Goal: Task Accomplishment & Management: Manage account settings

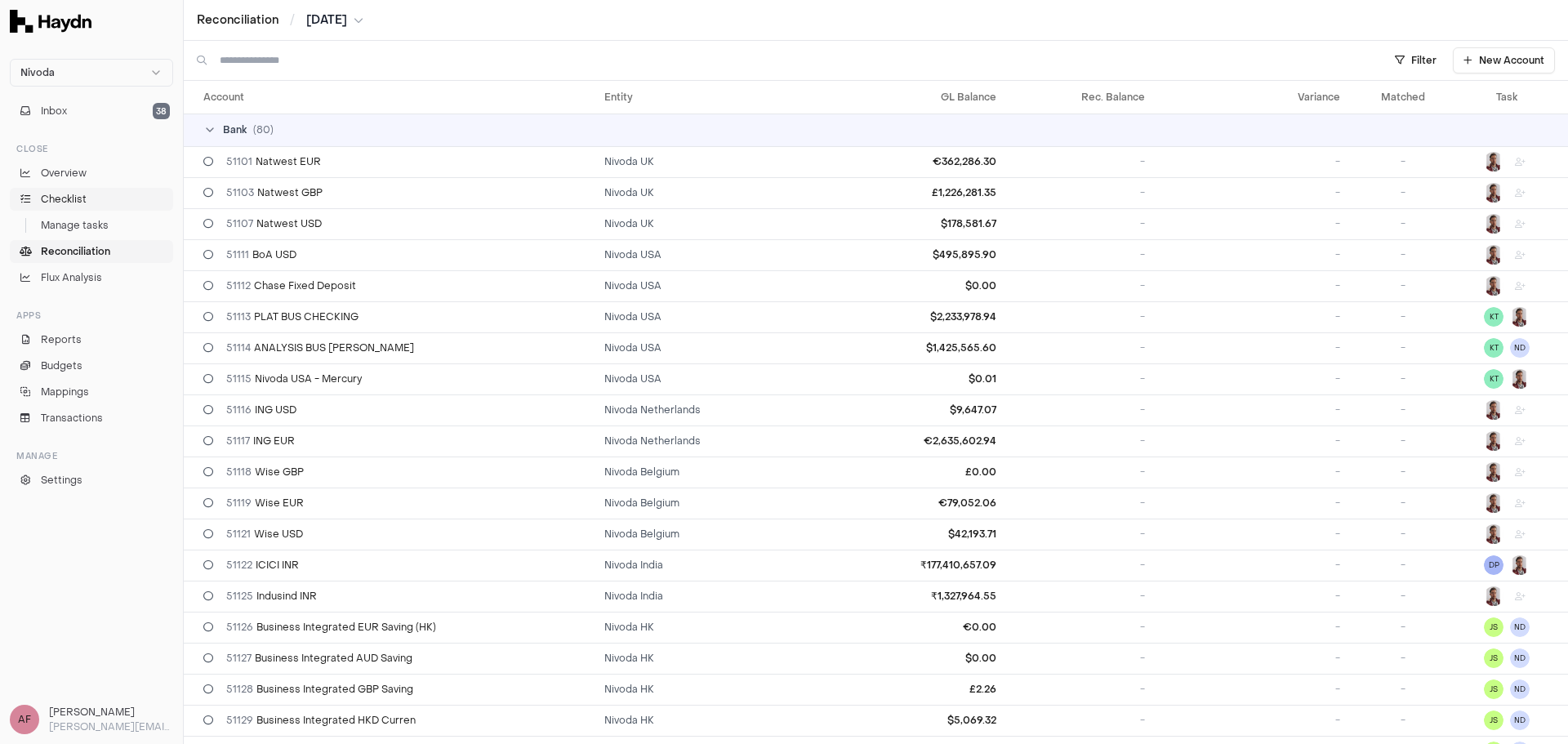
click at [87, 201] on link "Checklist" at bounding box center [91, 199] width 163 height 23
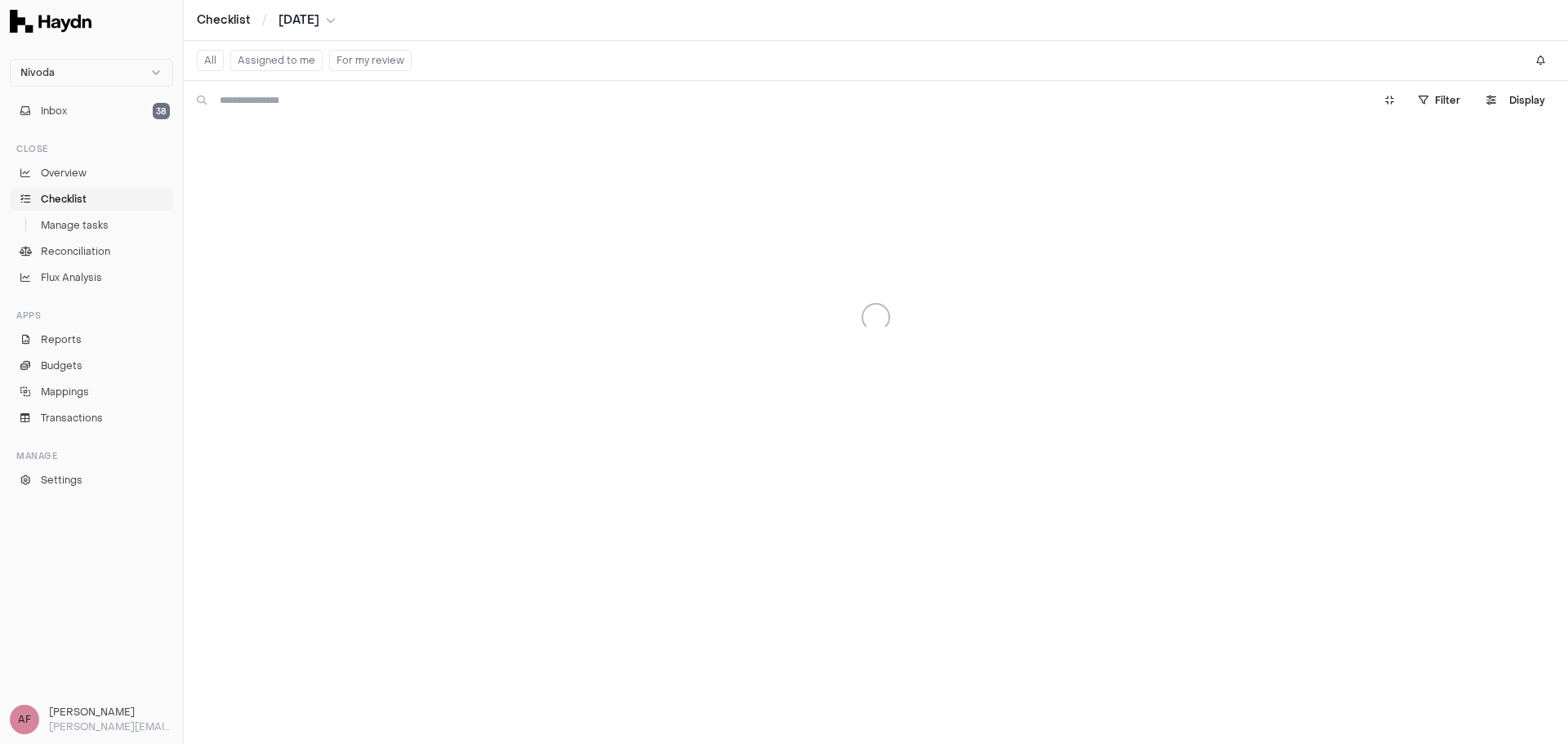
click at [98, 256] on span "Reconciliation" at bounding box center [75, 251] width 69 height 15
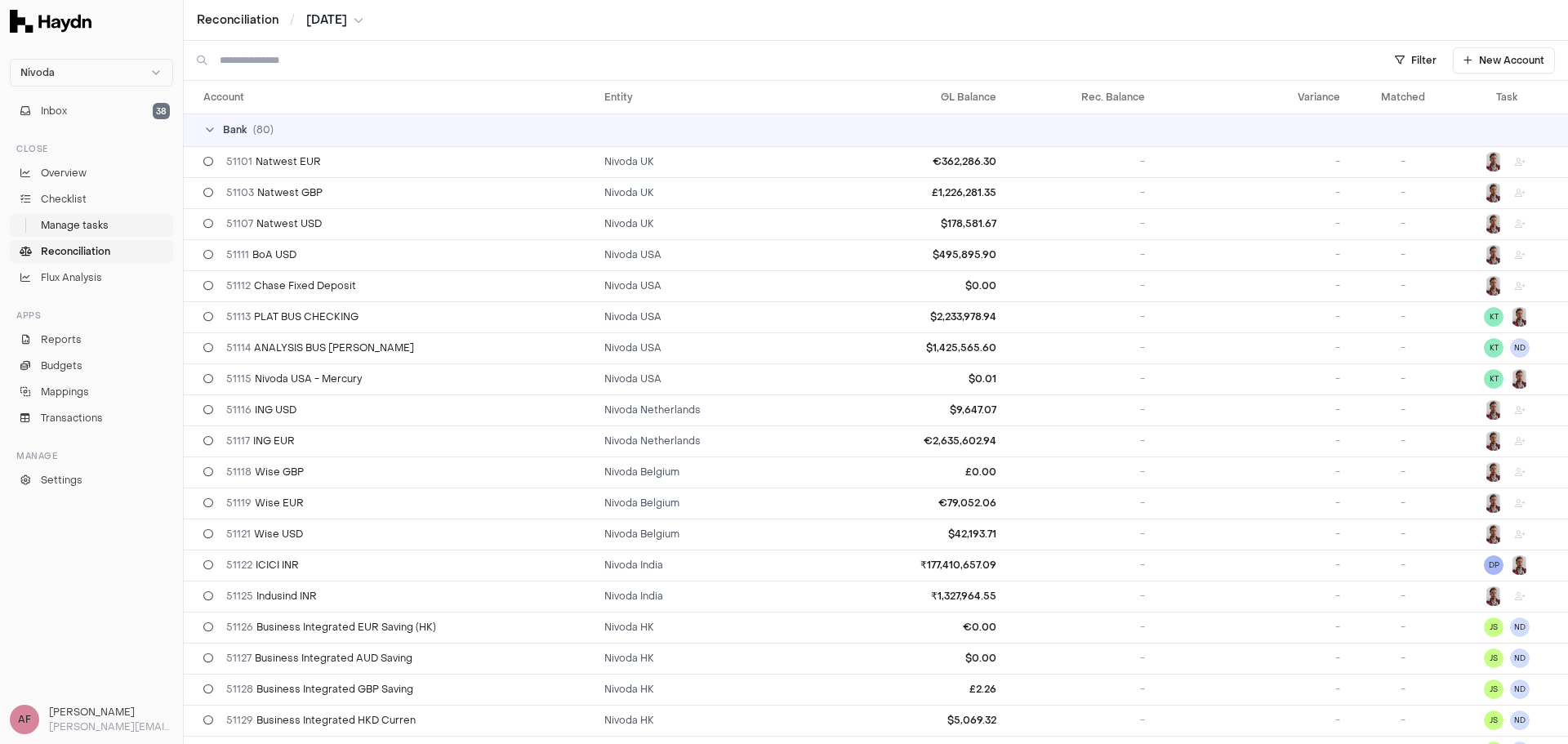
click at [99, 228] on span "Manage tasks" at bounding box center [74, 225] width 68 height 15
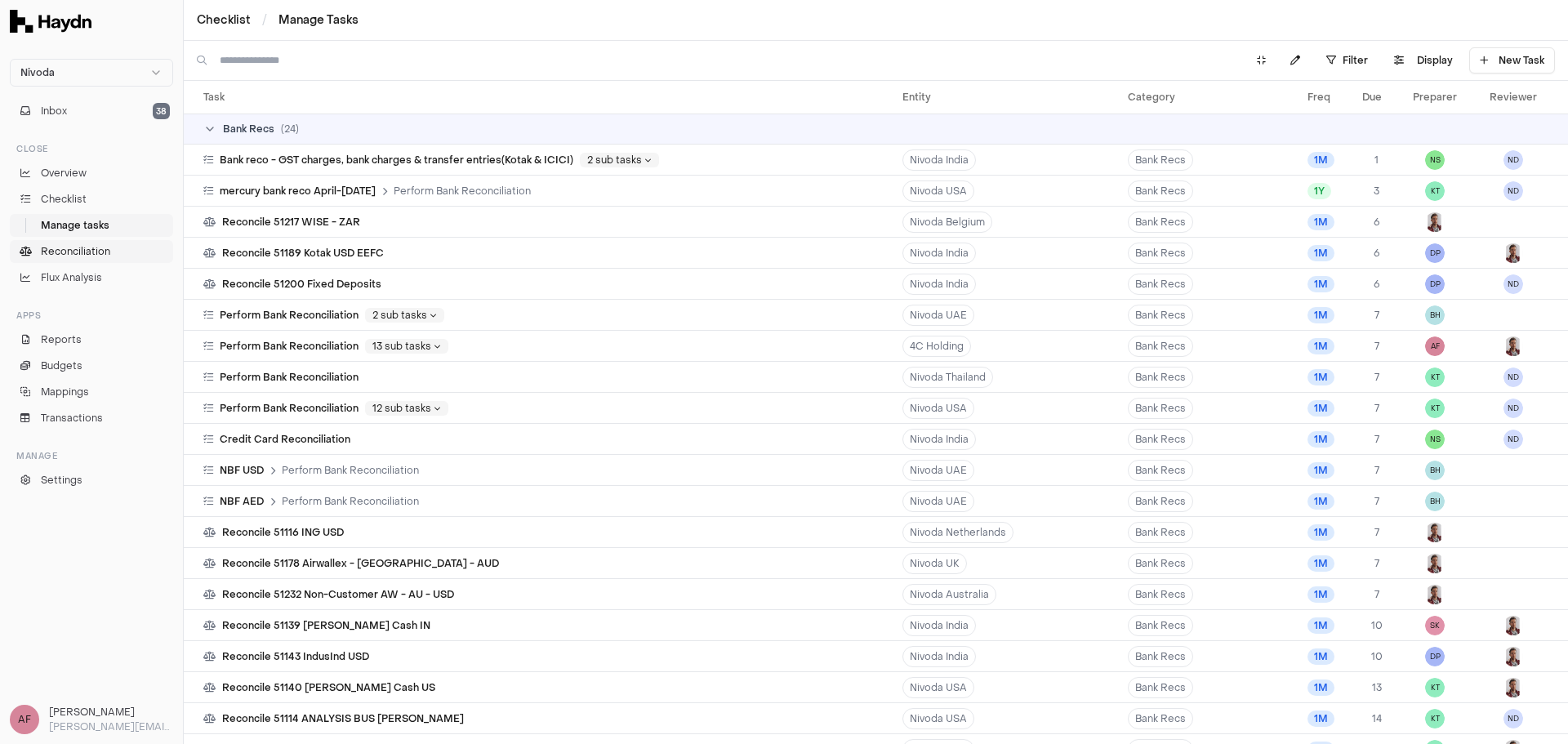
click at [95, 247] on span "Reconciliation" at bounding box center [75, 251] width 69 height 15
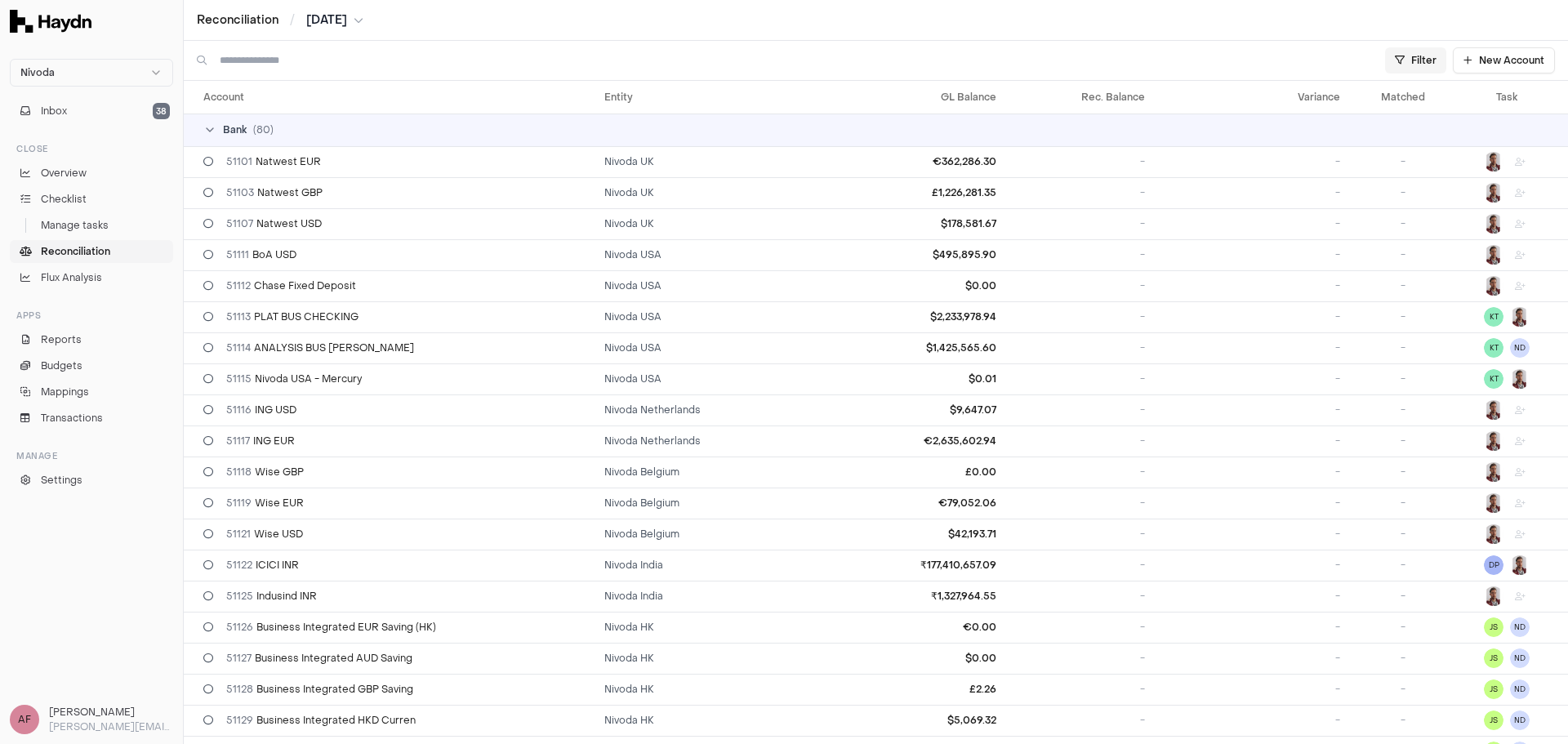
click at [1412, 54] on html "Nivoda Inbox 38 Close Overview Checklist Manage tasks Reconciliation Flux Analy…" at bounding box center [784, 372] width 1568 height 744
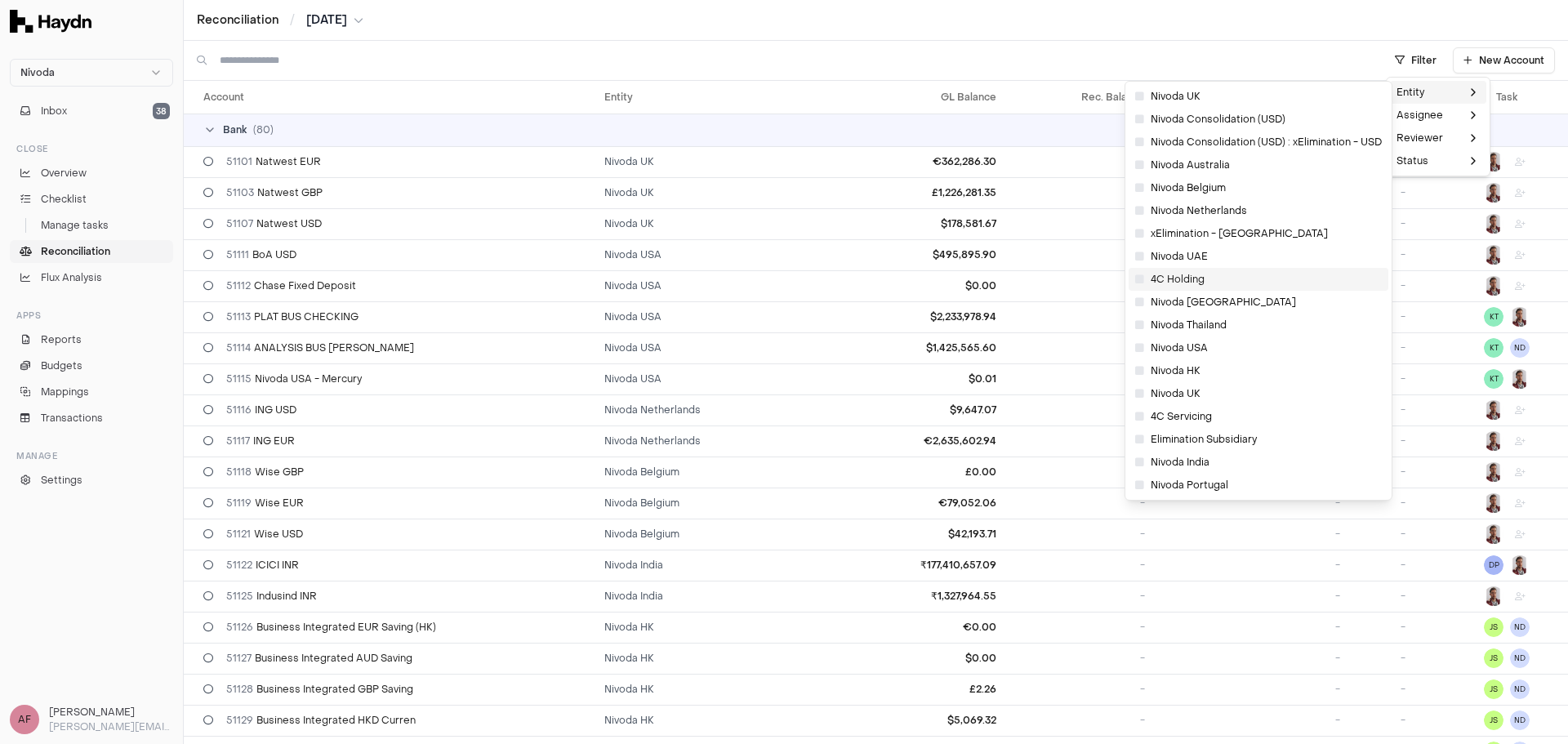
click at [1145, 277] on span "4C Holding" at bounding box center [1169, 279] width 69 height 13
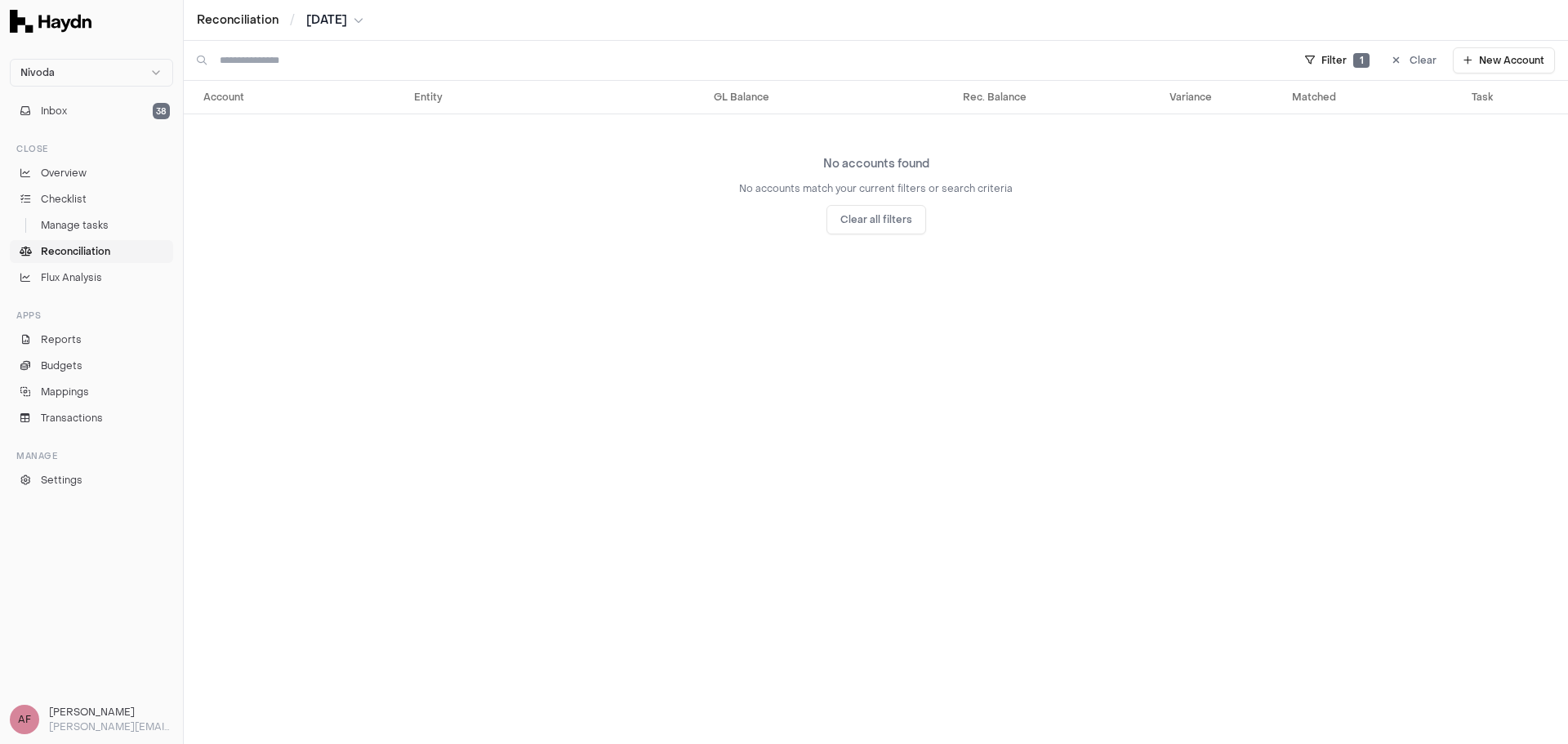
click at [91, 251] on span "Reconciliation" at bounding box center [75, 251] width 69 height 15
click at [873, 224] on button "Clear all filters" at bounding box center [876, 219] width 99 height 29
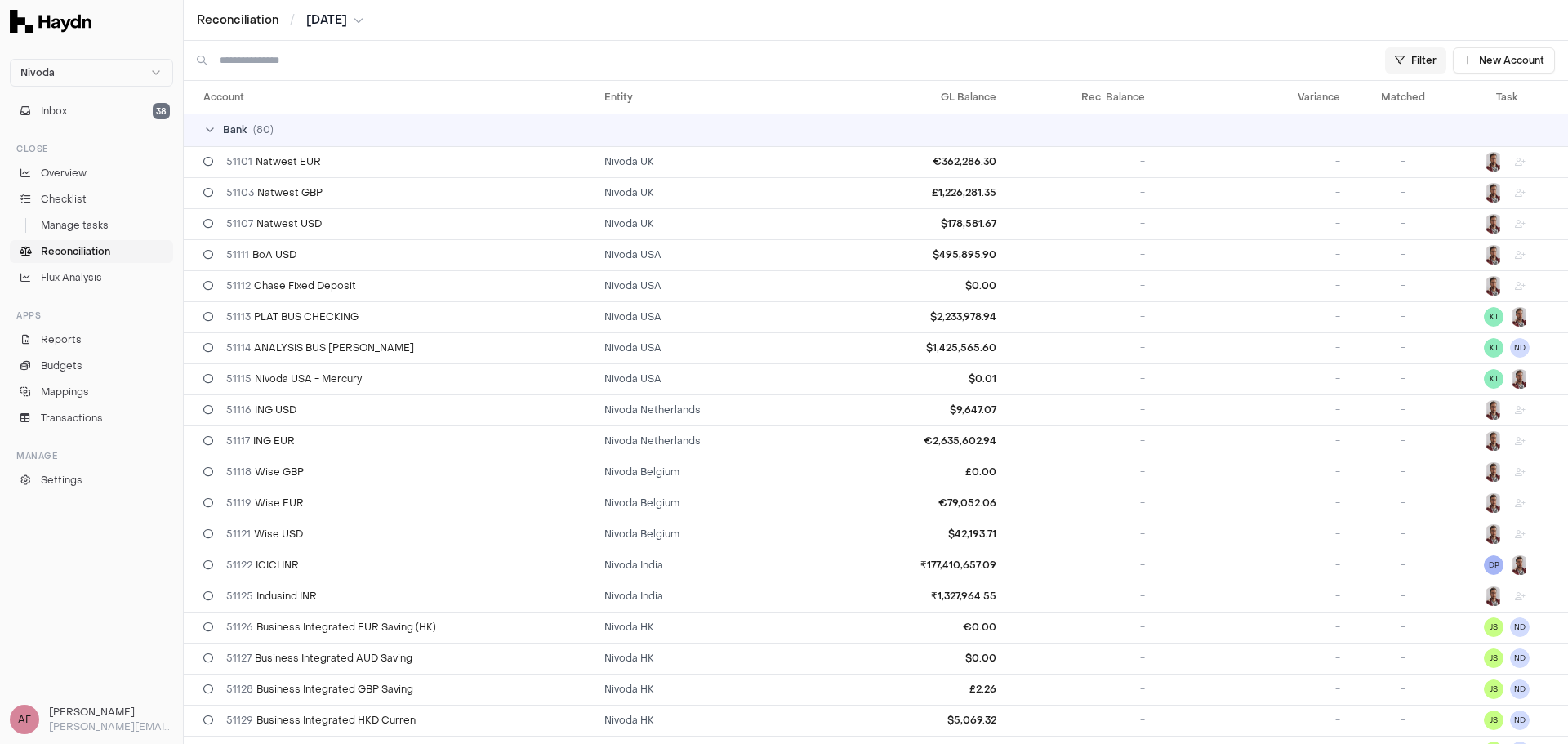
click at [1401, 63] on html "Nivoda Inbox 38 Close Overview Checklist Manage tasks Reconciliation Flux Analy…" at bounding box center [784, 372] width 1568 height 744
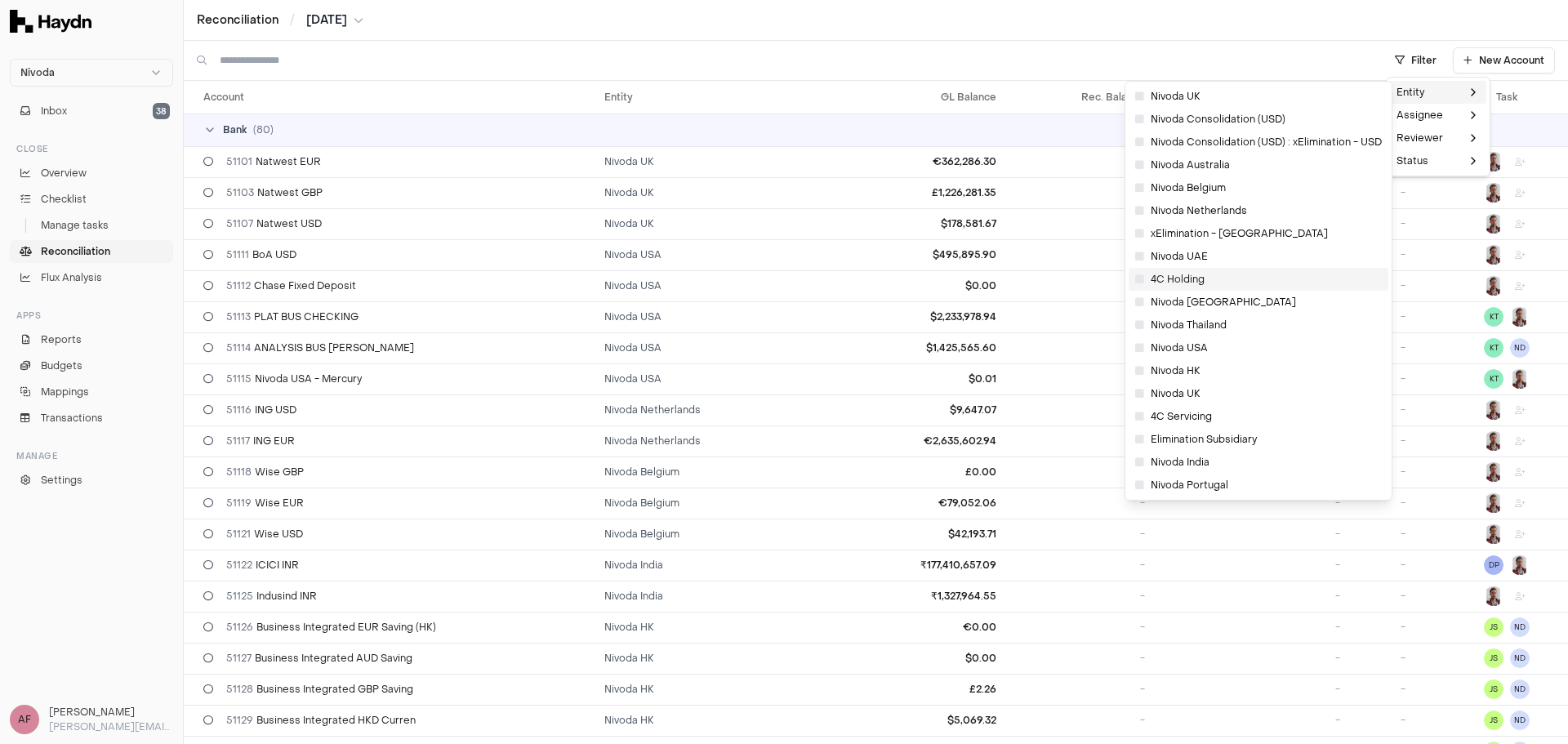
click at [1141, 278] on icon at bounding box center [1139, 278] width 9 height 10
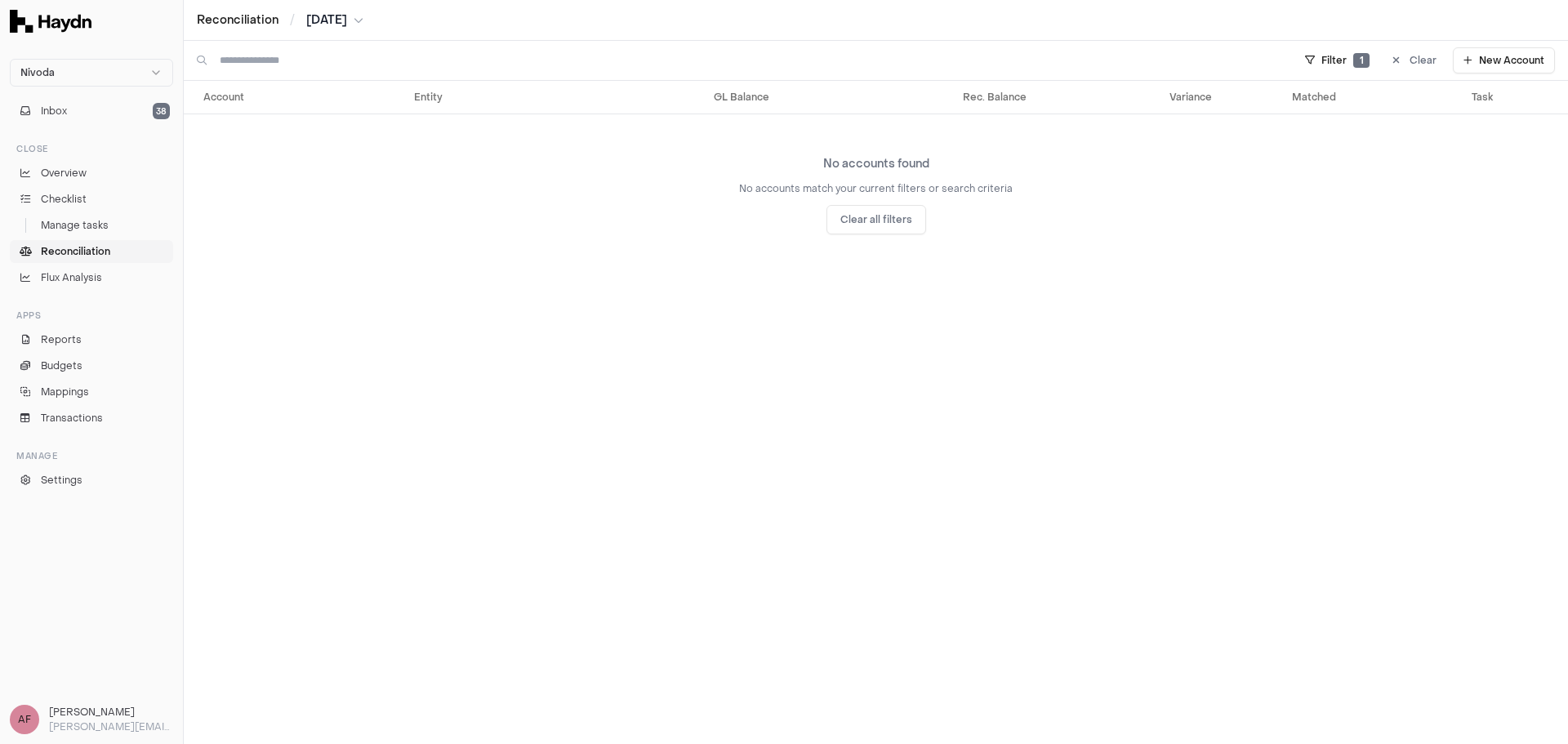
click at [65, 248] on span "Reconciliation" at bounding box center [75, 251] width 69 height 15
click at [73, 204] on span "Checklist" at bounding box center [63, 199] width 46 height 15
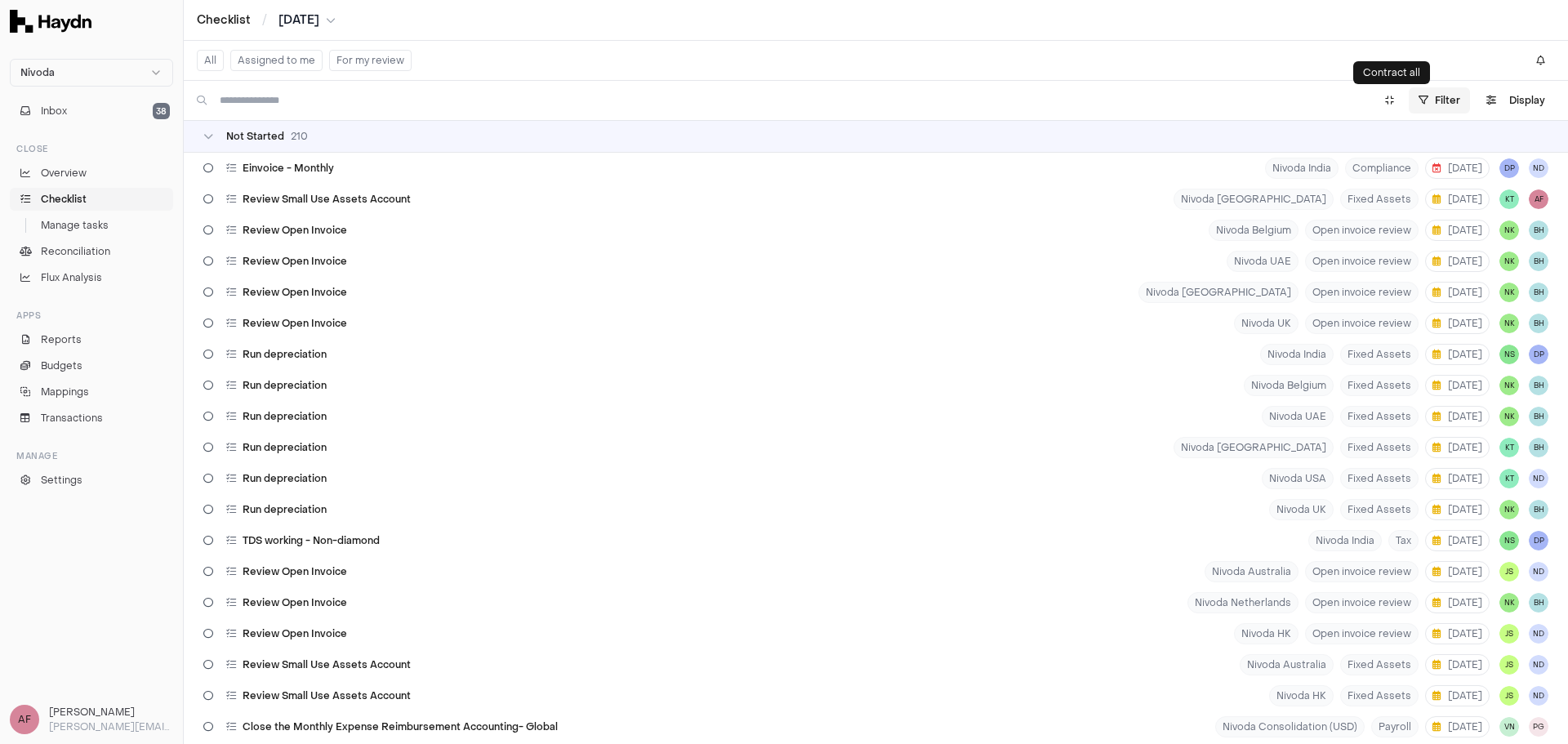
click at [1427, 94] on html "Nivoda Inbox 38 Close Overview Checklist Manage tasks Reconciliation Flux Analy…" at bounding box center [784, 372] width 1568 height 744
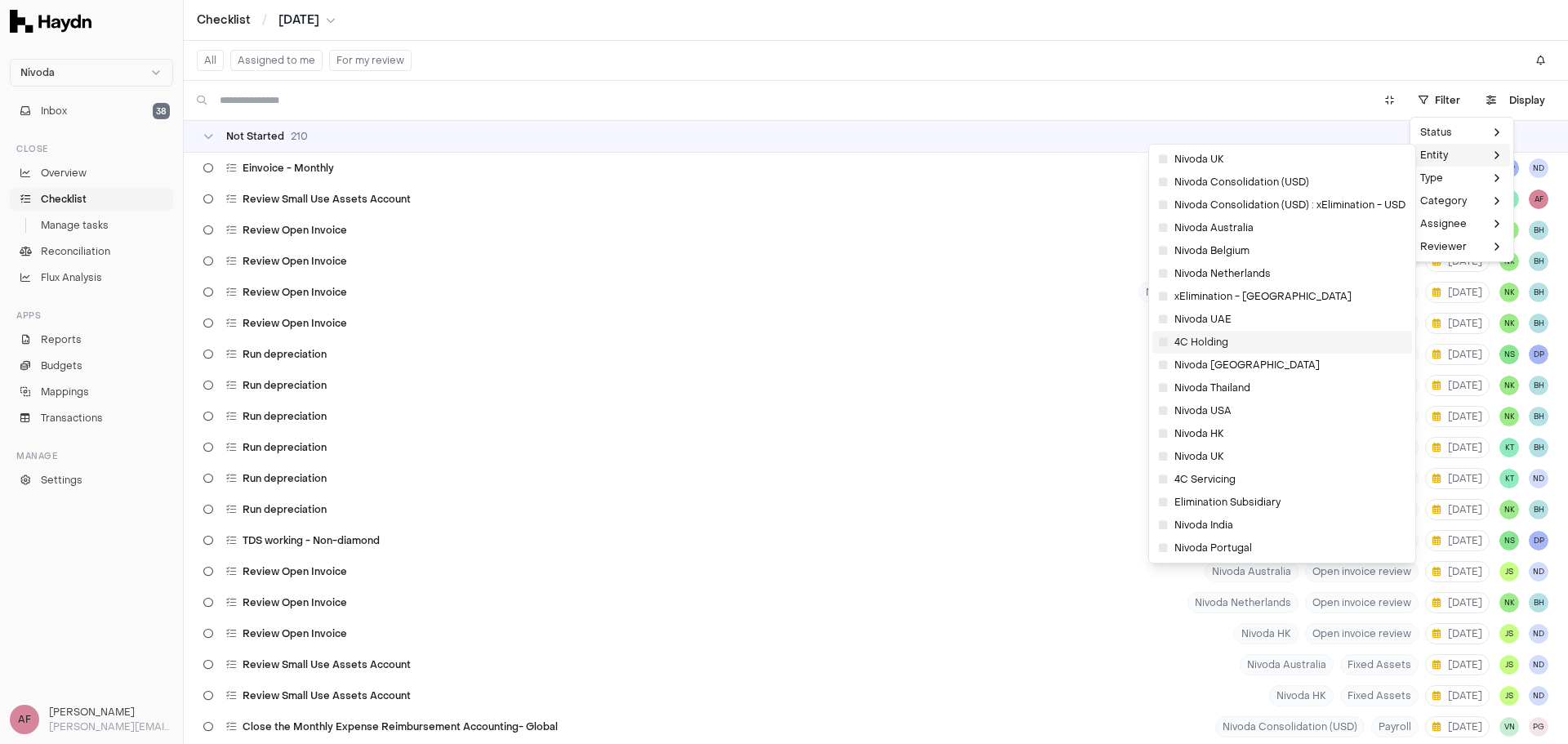
click at [1214, 336] on span "4C Holding" at bounding box center [1193, 342] width 69 height 13
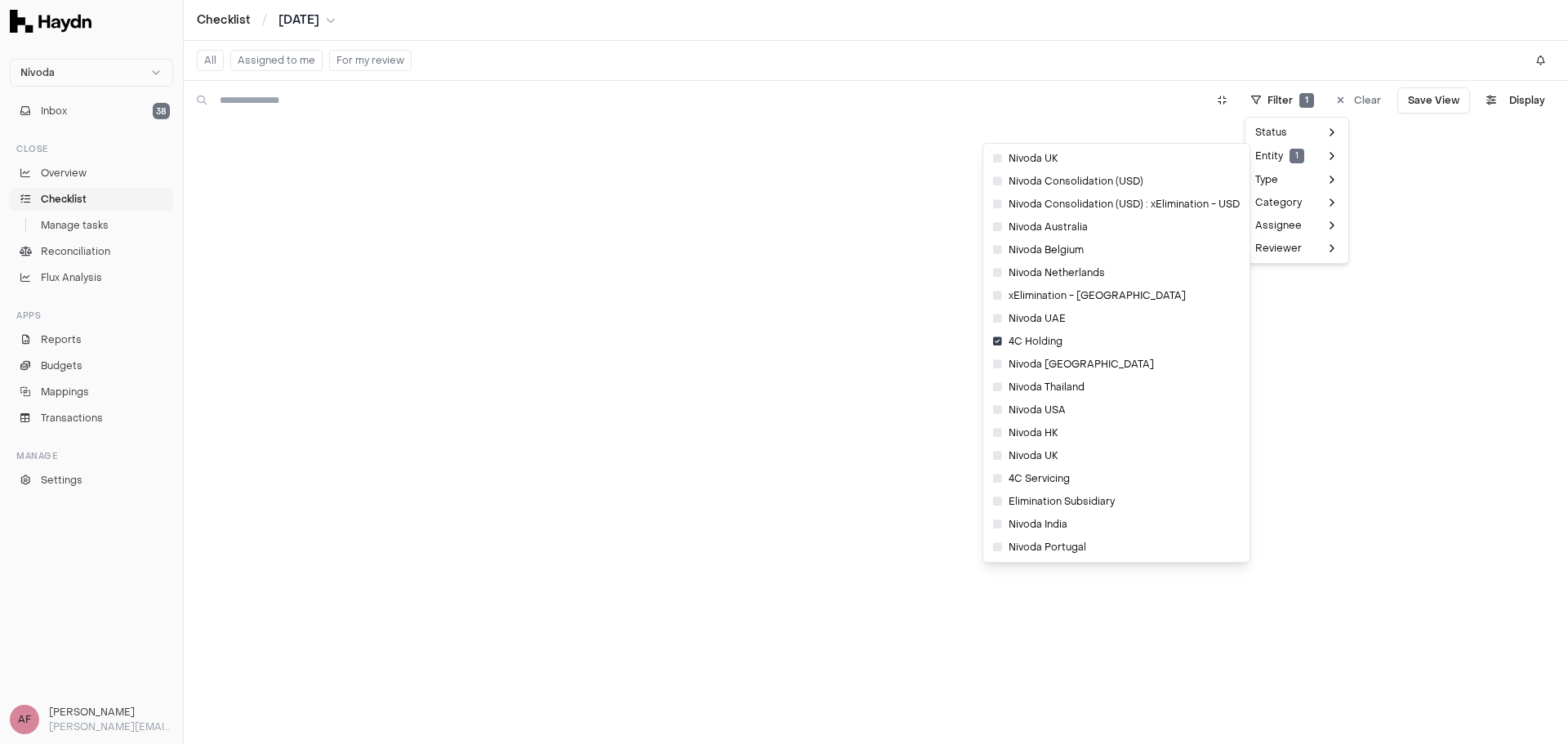
scroll to position [28, 0]
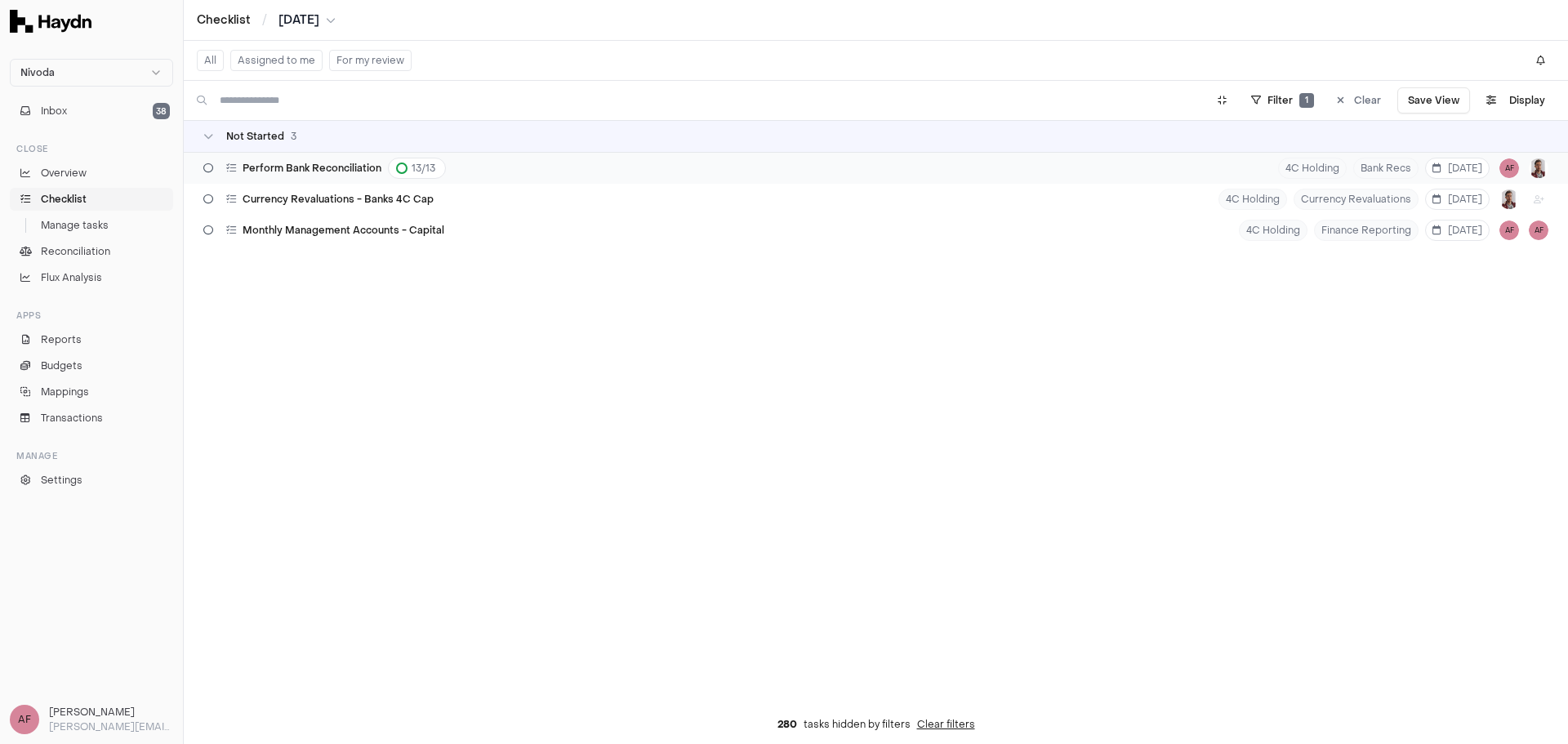
click at [343, 170] on span "Perform Bank Reconciliation" at bounding box center [312, 168] width 139 height 13
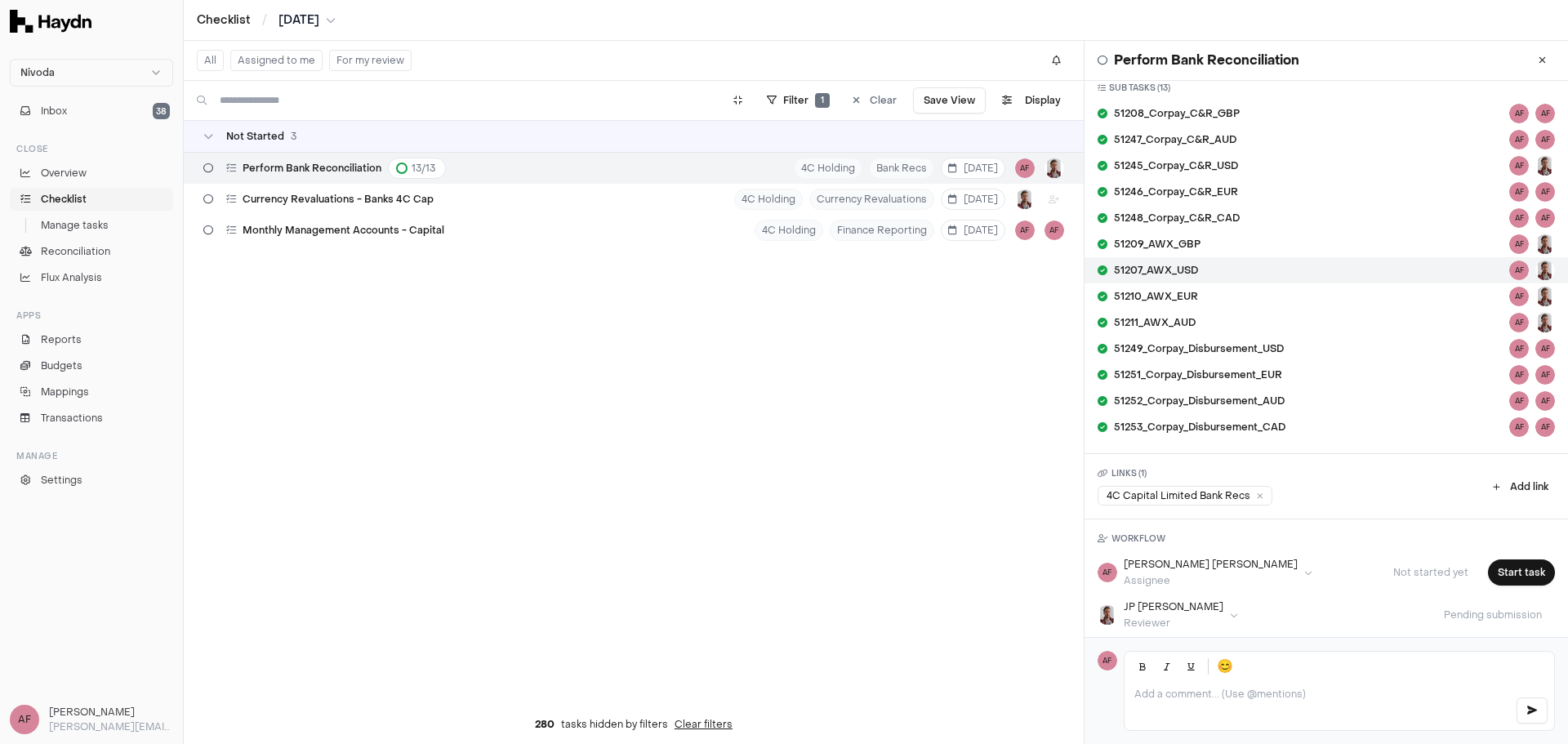
scroll to position [144, 0]
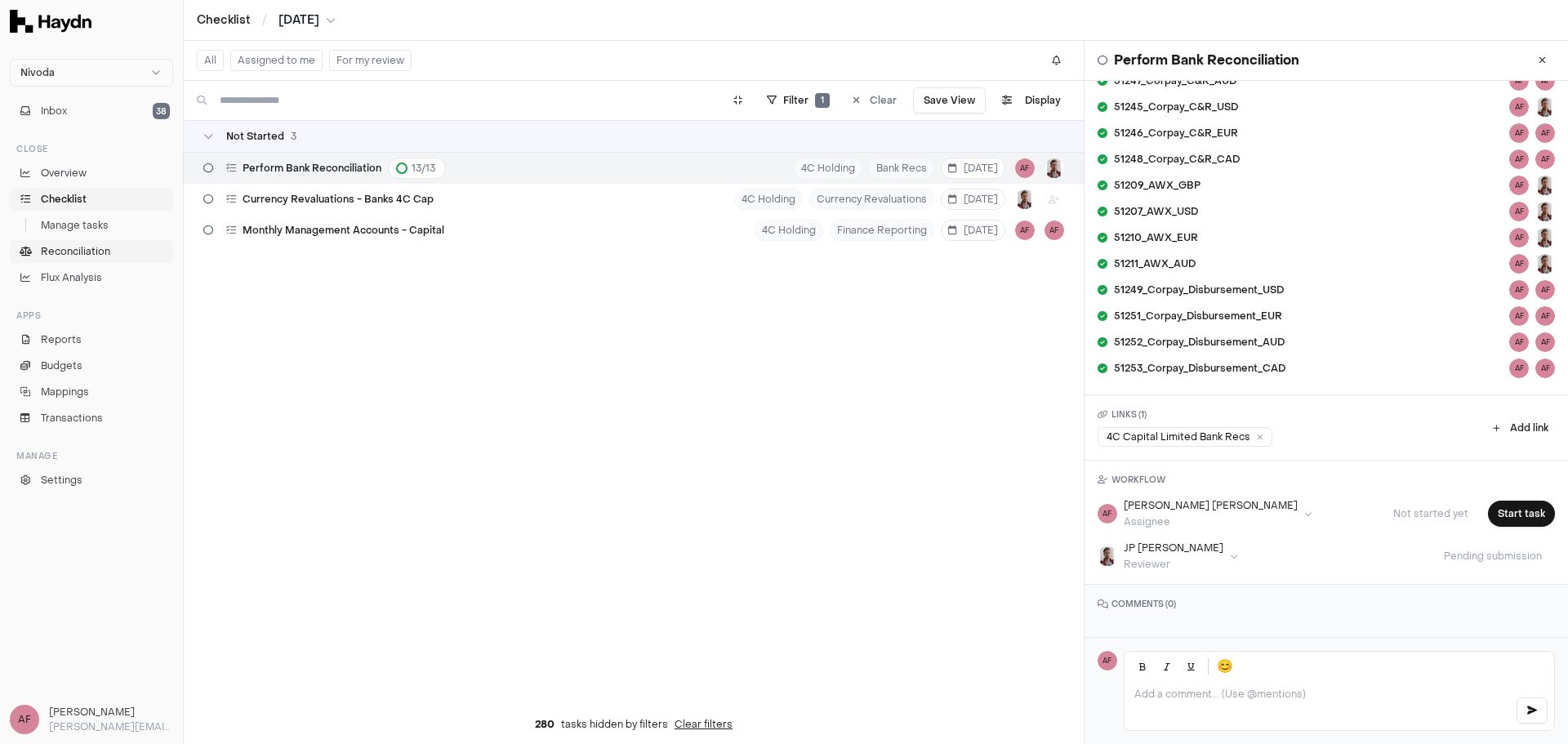
click at [70, 245] on span "Reconciliation" at bounding box center [75, 251] width 69 height 15
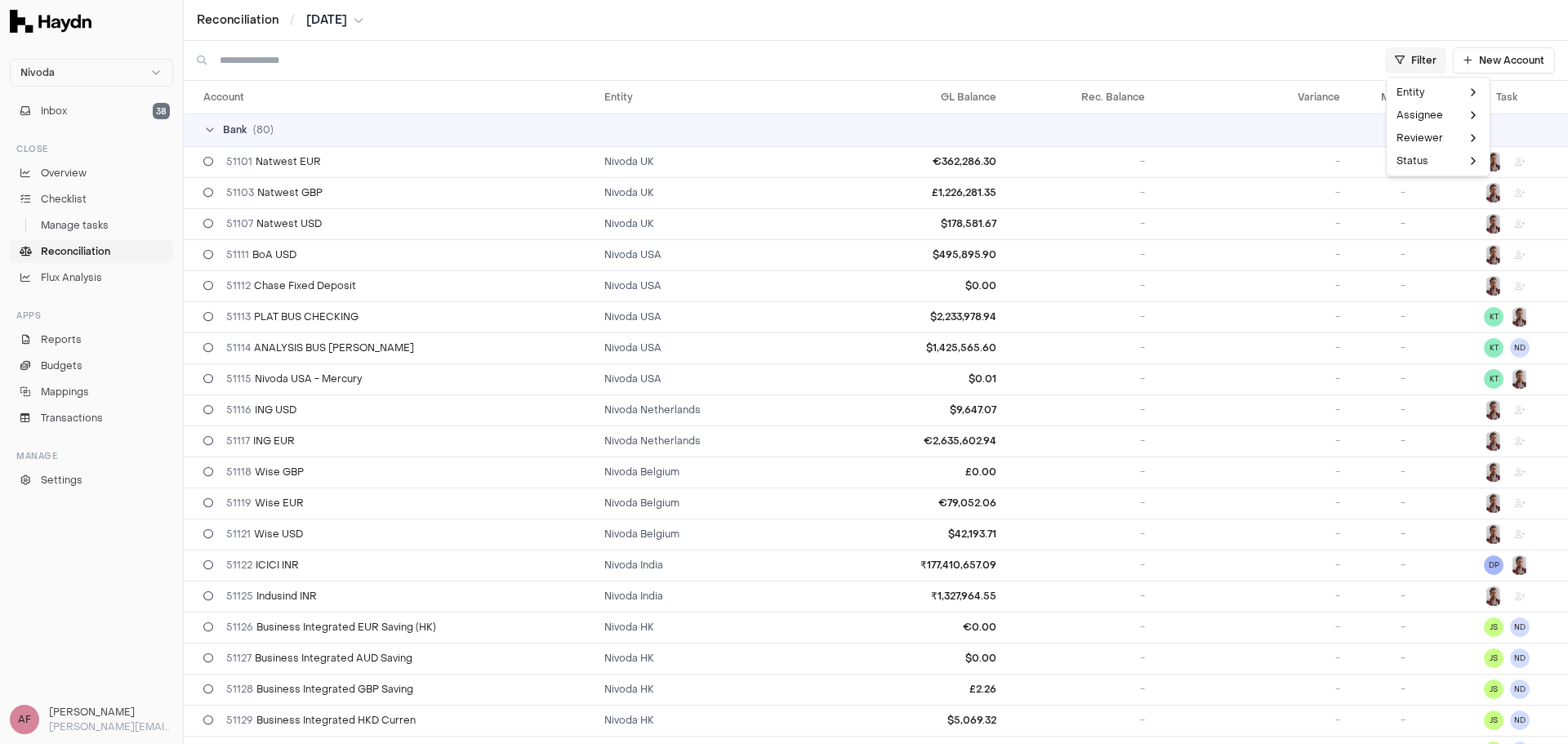
click at [1402, 63] on html "Nivoda Inbox 38 Close Overview Checklist Manage tasks Reconciliation Flux Analy…" at bounding box center [784, 372] width 1568 height 744
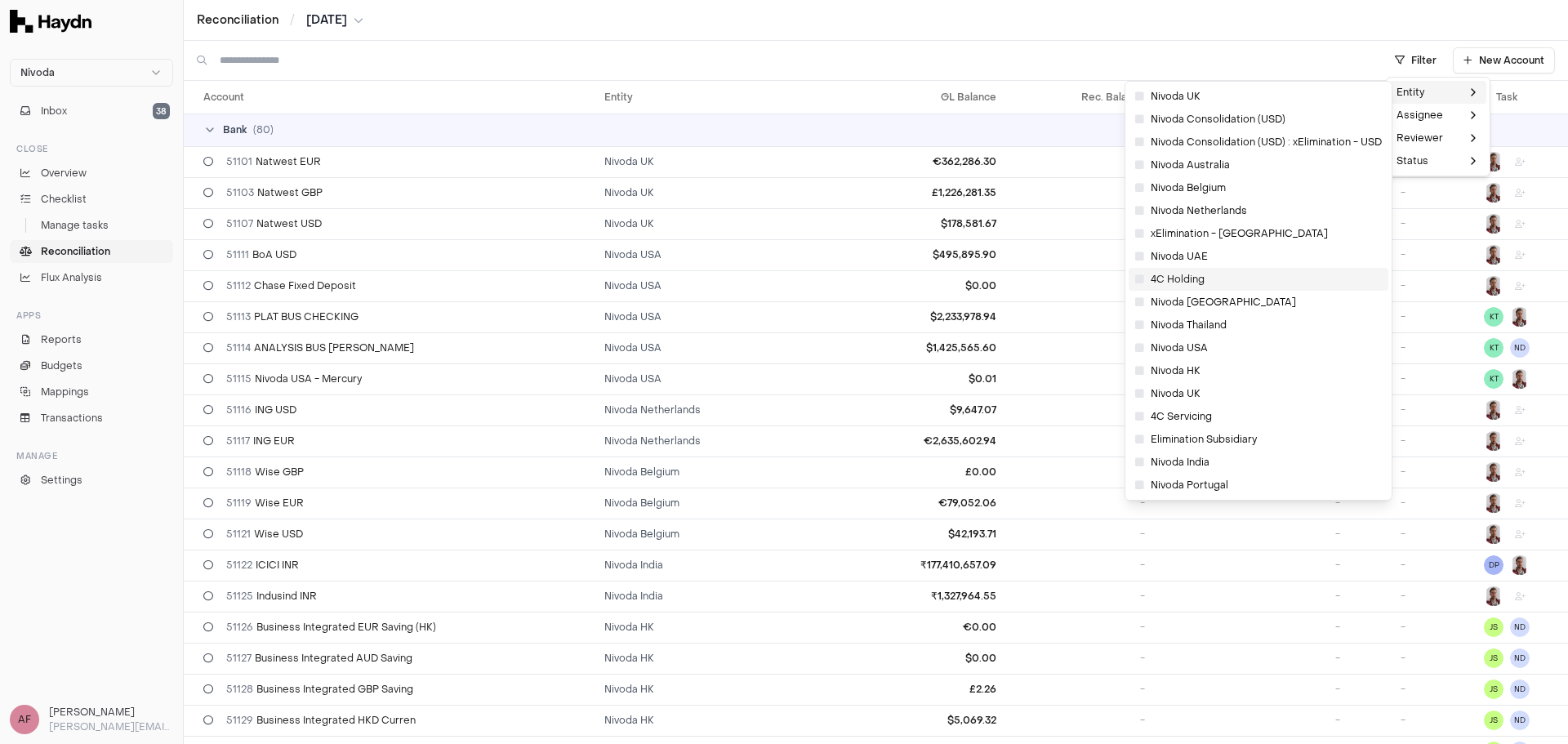
click at [1176, 279] on span "4C Holding" at bounding box center [1169, 279] width 69 height 13
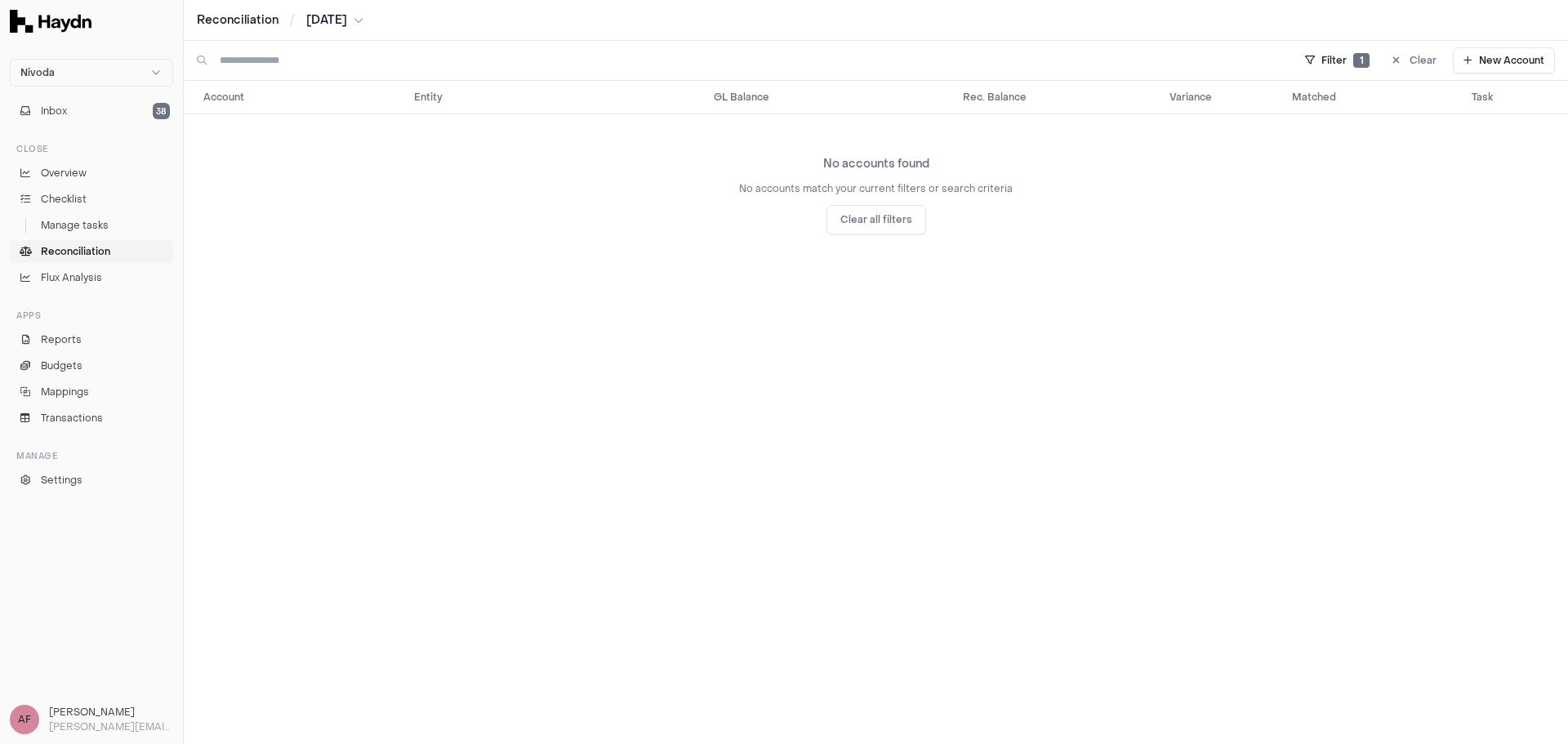
click at [885, 222] on button "Clear all filters" at bounding box center [876, 219] width 99 height 29
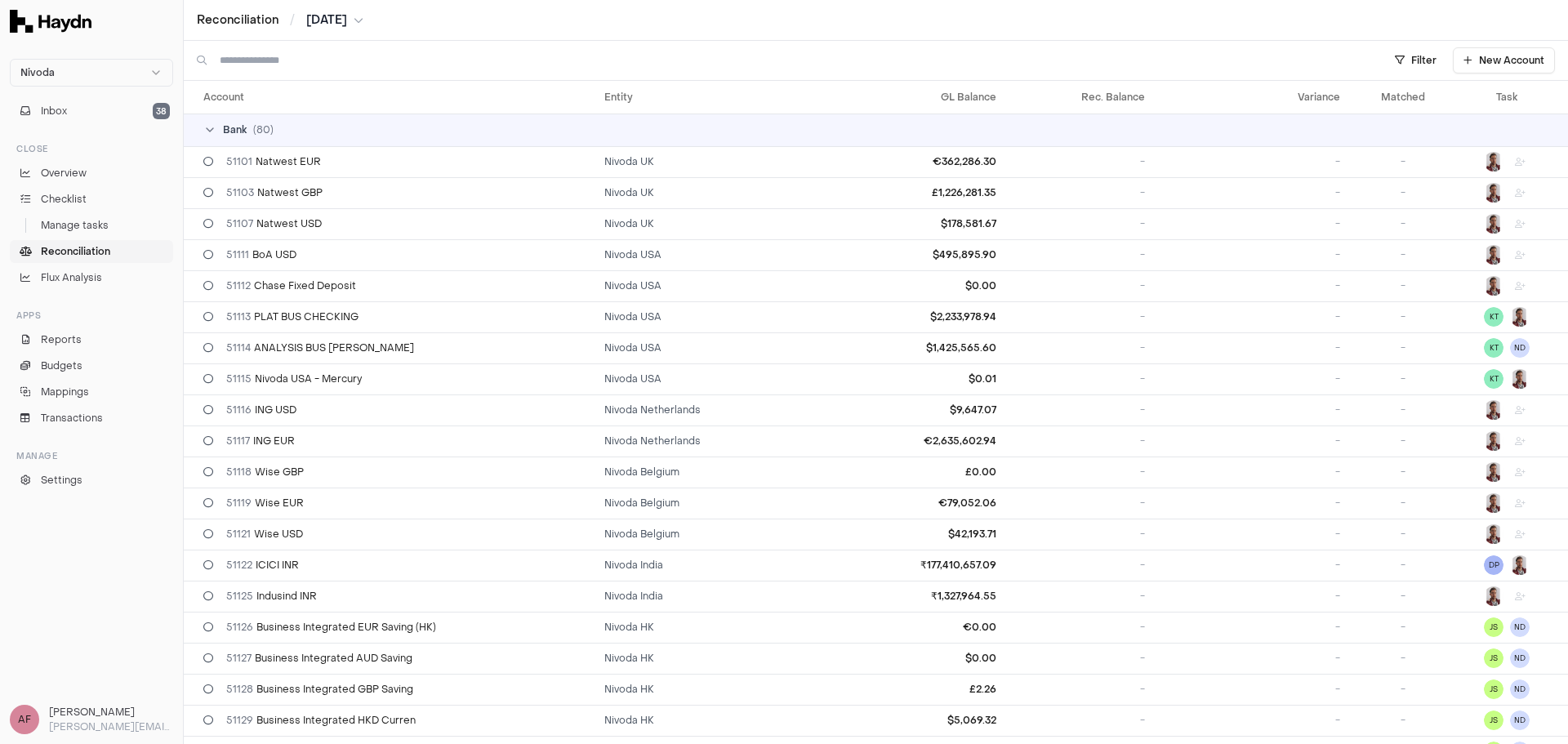
click at [457, 51] on input at bounding box center [792, 60] width 1146 height 40
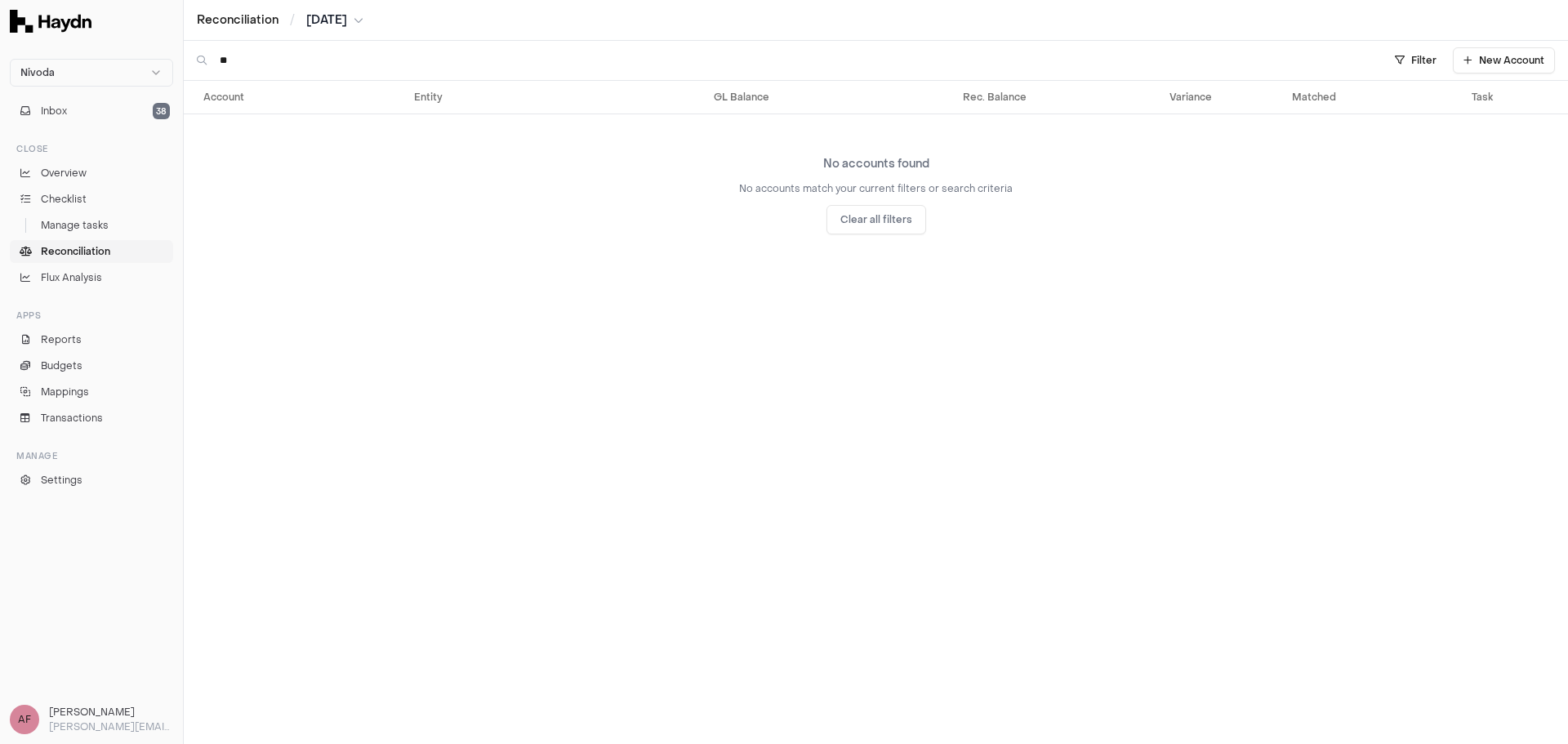
type input "*"
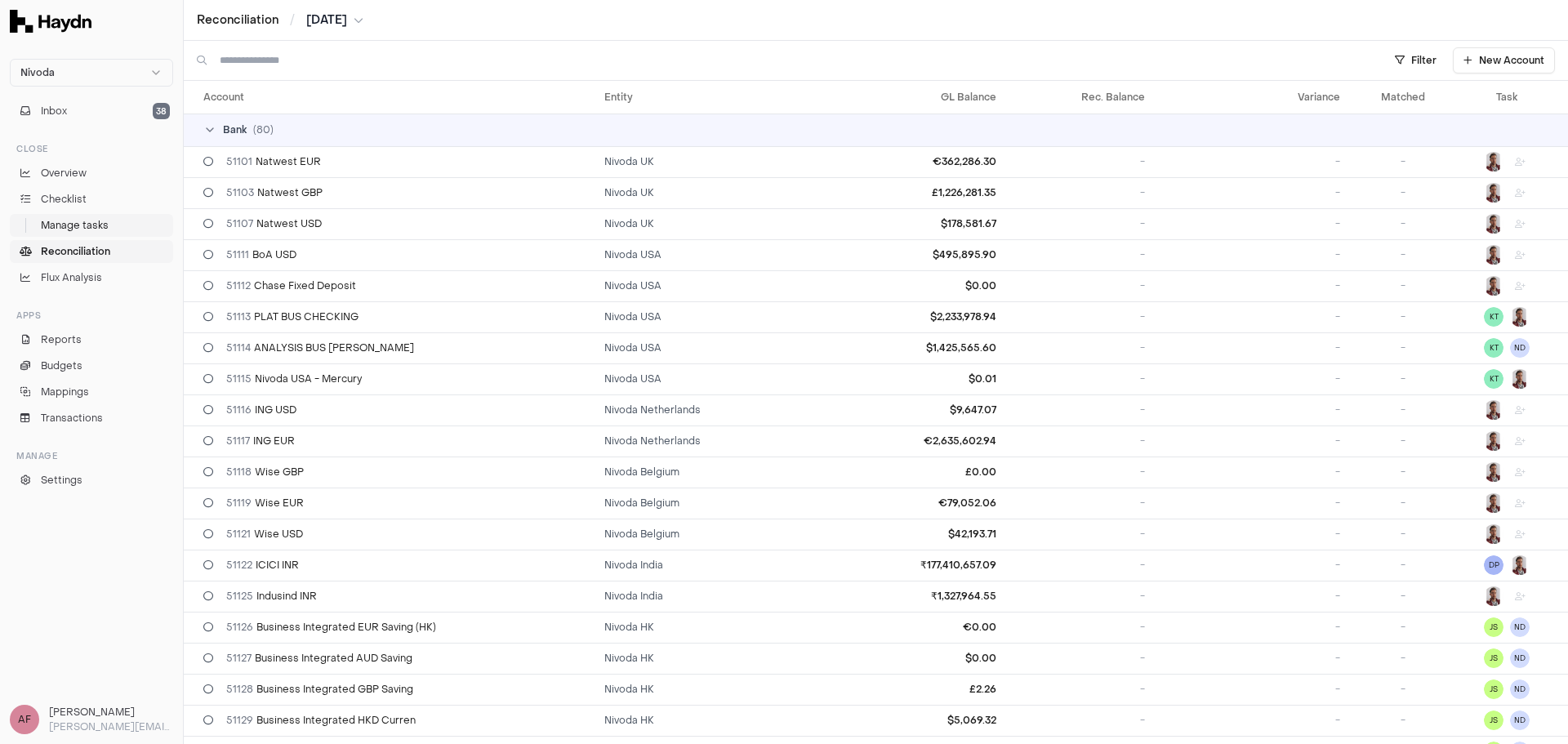
click at [105, 220] on span "Manage tasks" at bounding box center [74, 225] width 68 height 15
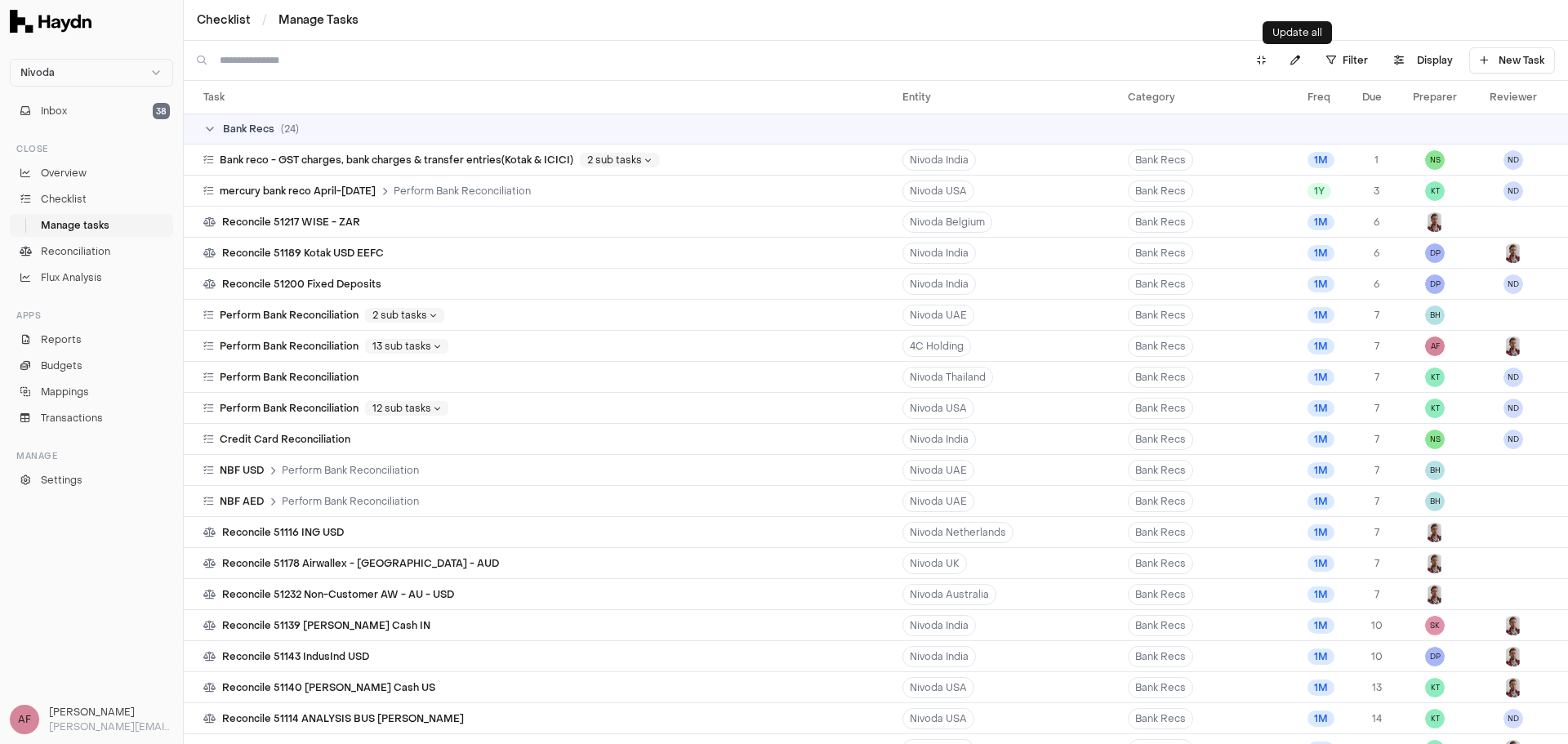
click at [1361, 51] on html "Nivoda Inbox 38 Close Overview Checklist Manage tasks Reconciliation Flux Analy…" at bounding box center [784, 372] width 1568 height 744
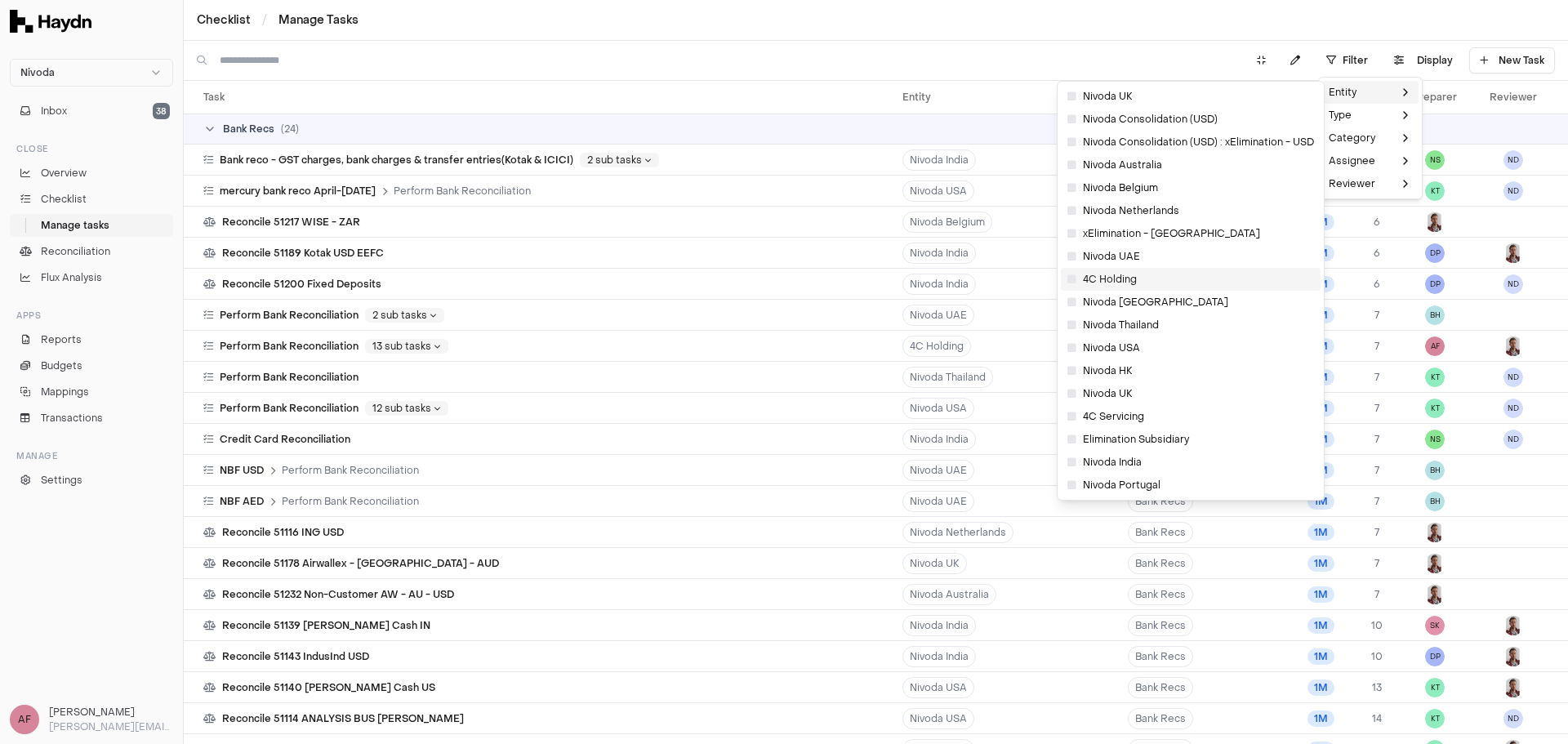
click at [1147, 278] on div "4C Holding" at bounding box center [1191, 279] width 260 height 23
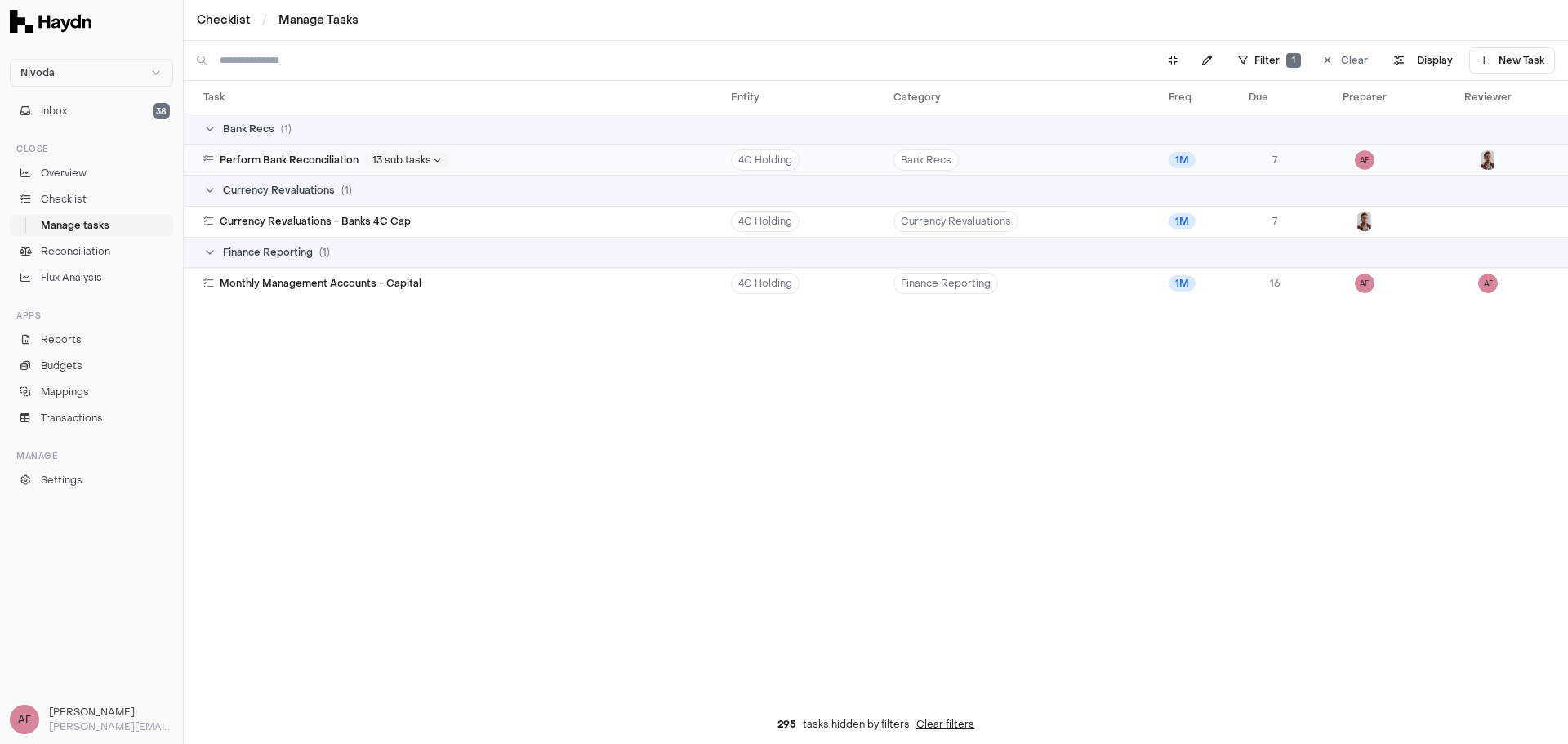
click at [328, 163] on span "Perform Bank Reconciliation" at bounding box center [289, 160] width 139 height 13
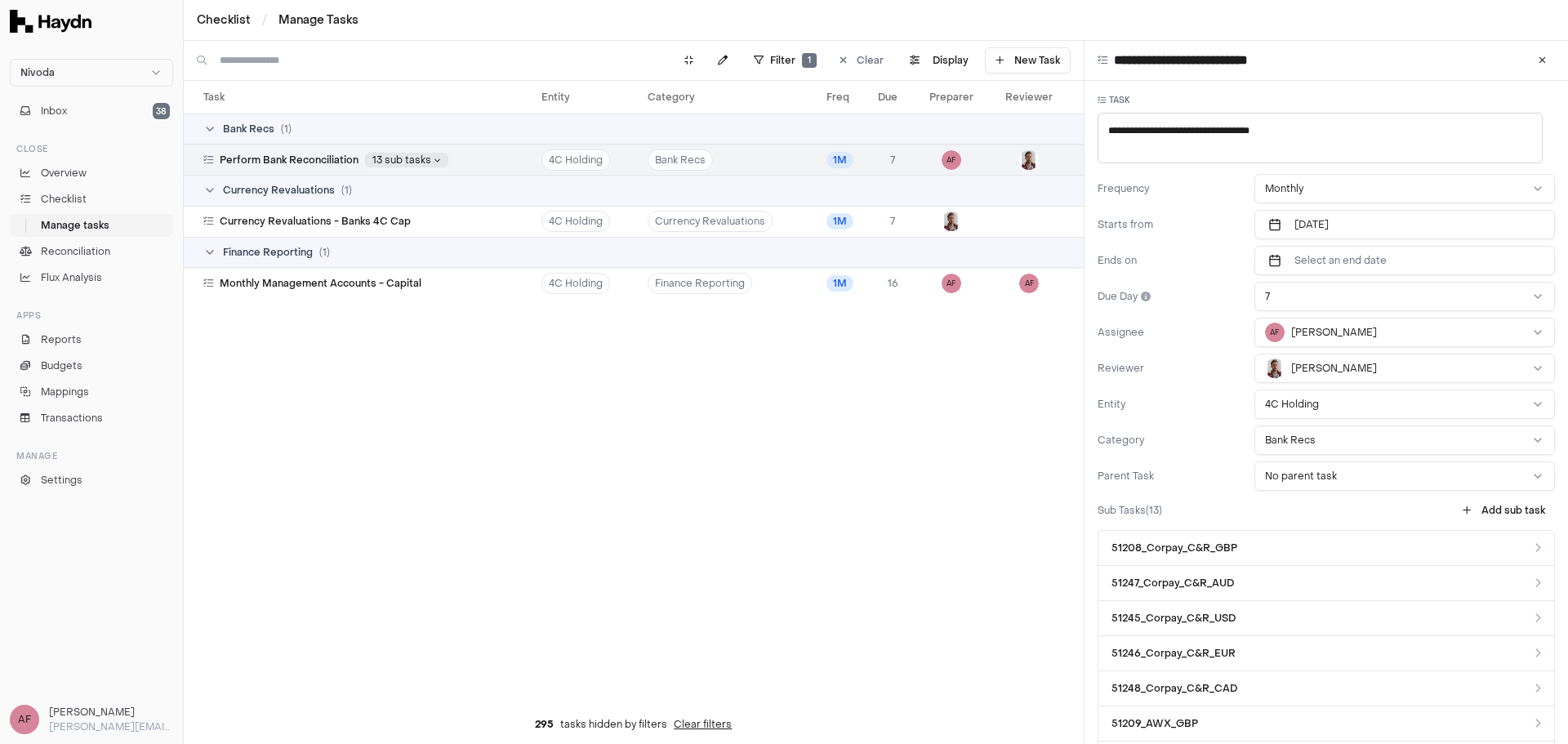
click at [430, 158] on html "**********" at bounding box center [784, 372] width 1568 height 744
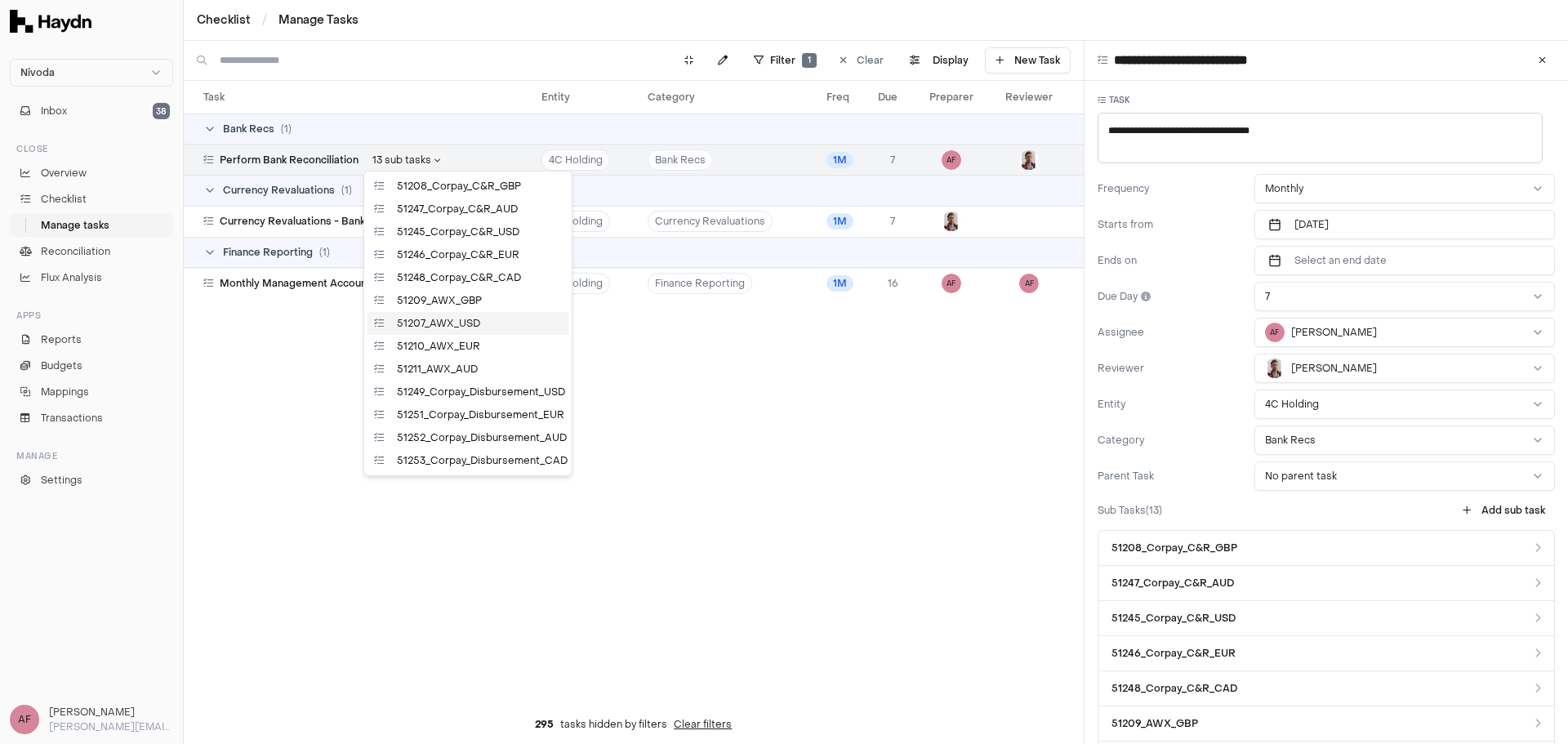
click at [469, 324] on span "51207_AWX_USD" at bounding box center [438, 323] width 83 height 13
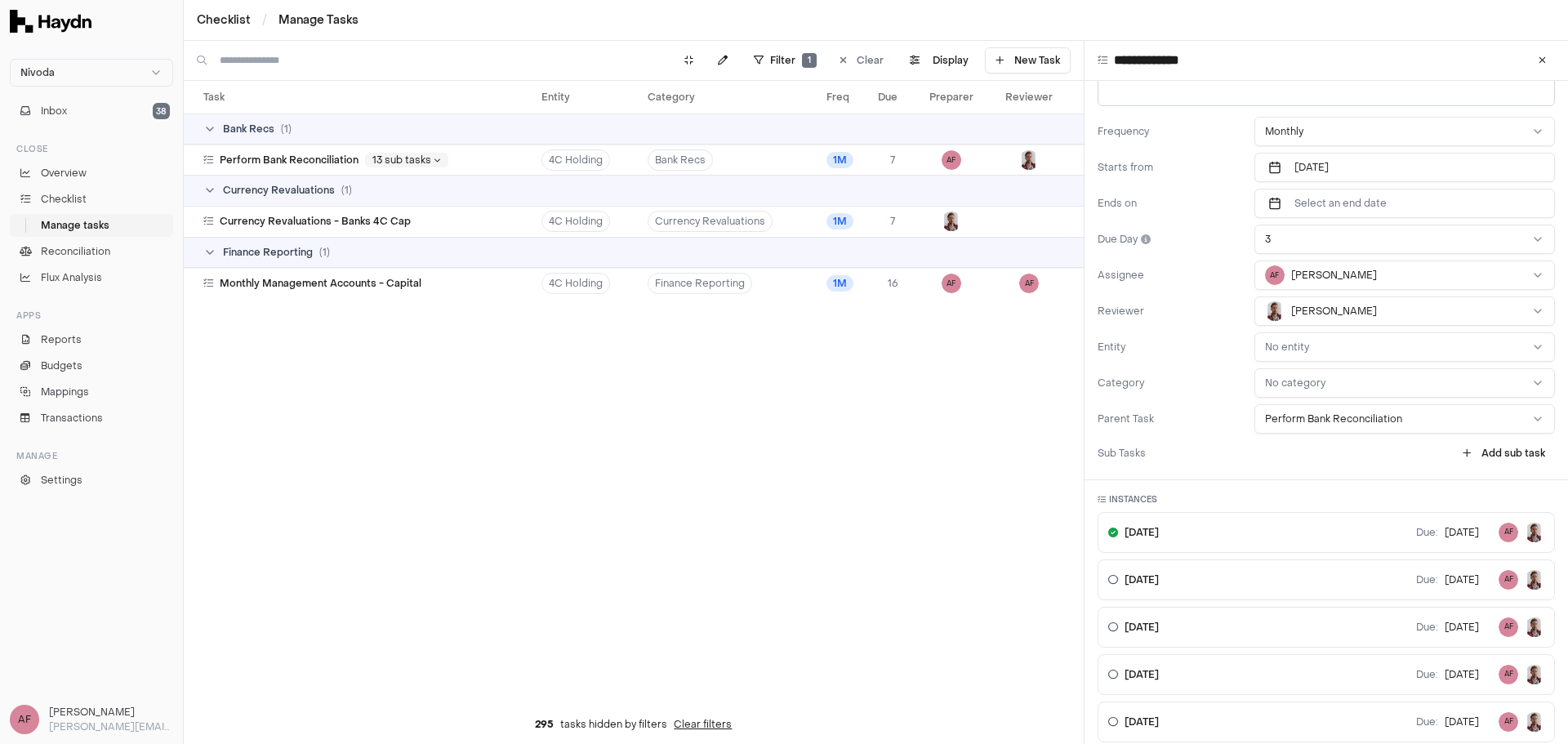
scroll to position [82, 0]
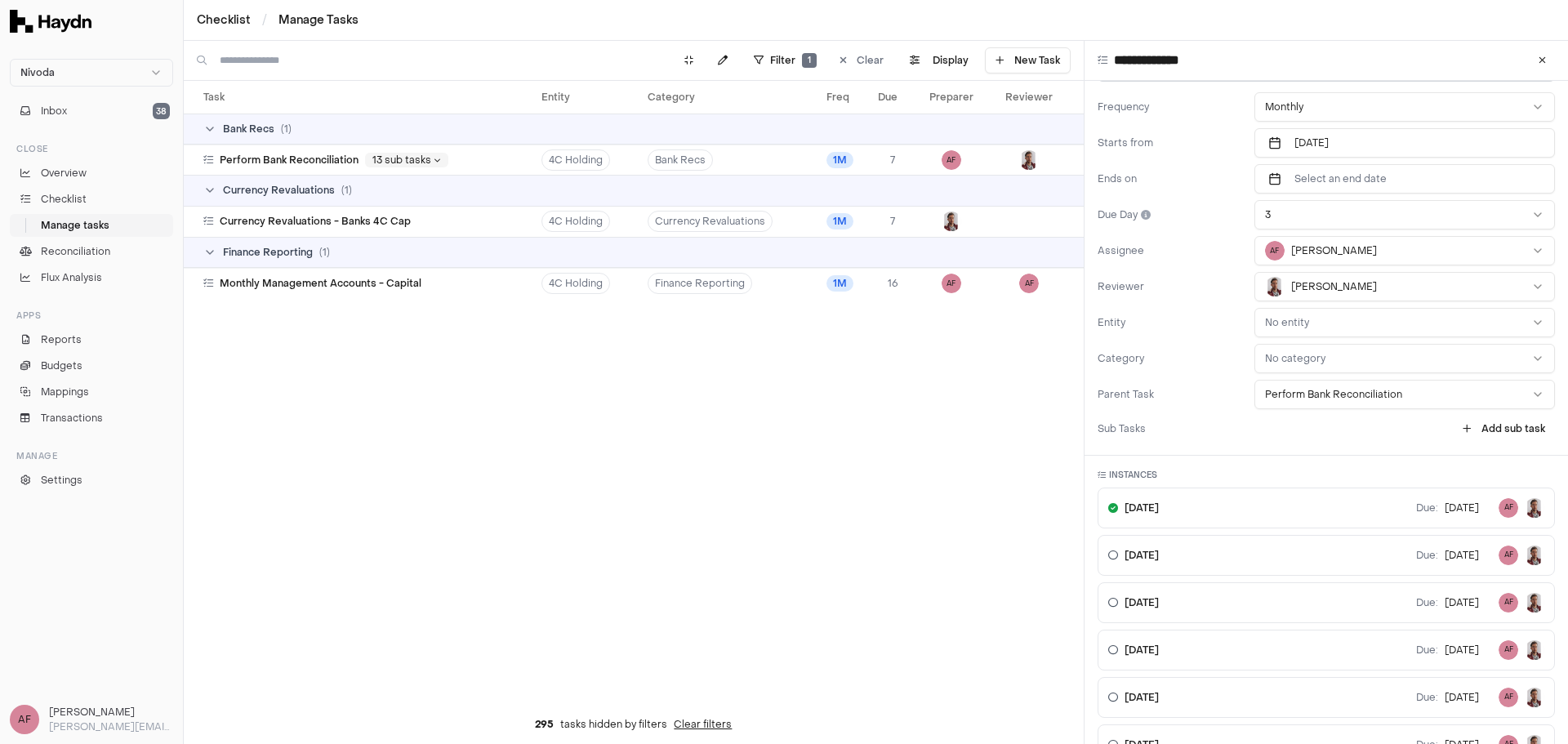
click at [1213, 326] on label "Entity" at bounding box center [1173, 322] width 150 height 13
click at [839, 61] on button "Clear" at bounding box center [862, 61] width 64 height 26
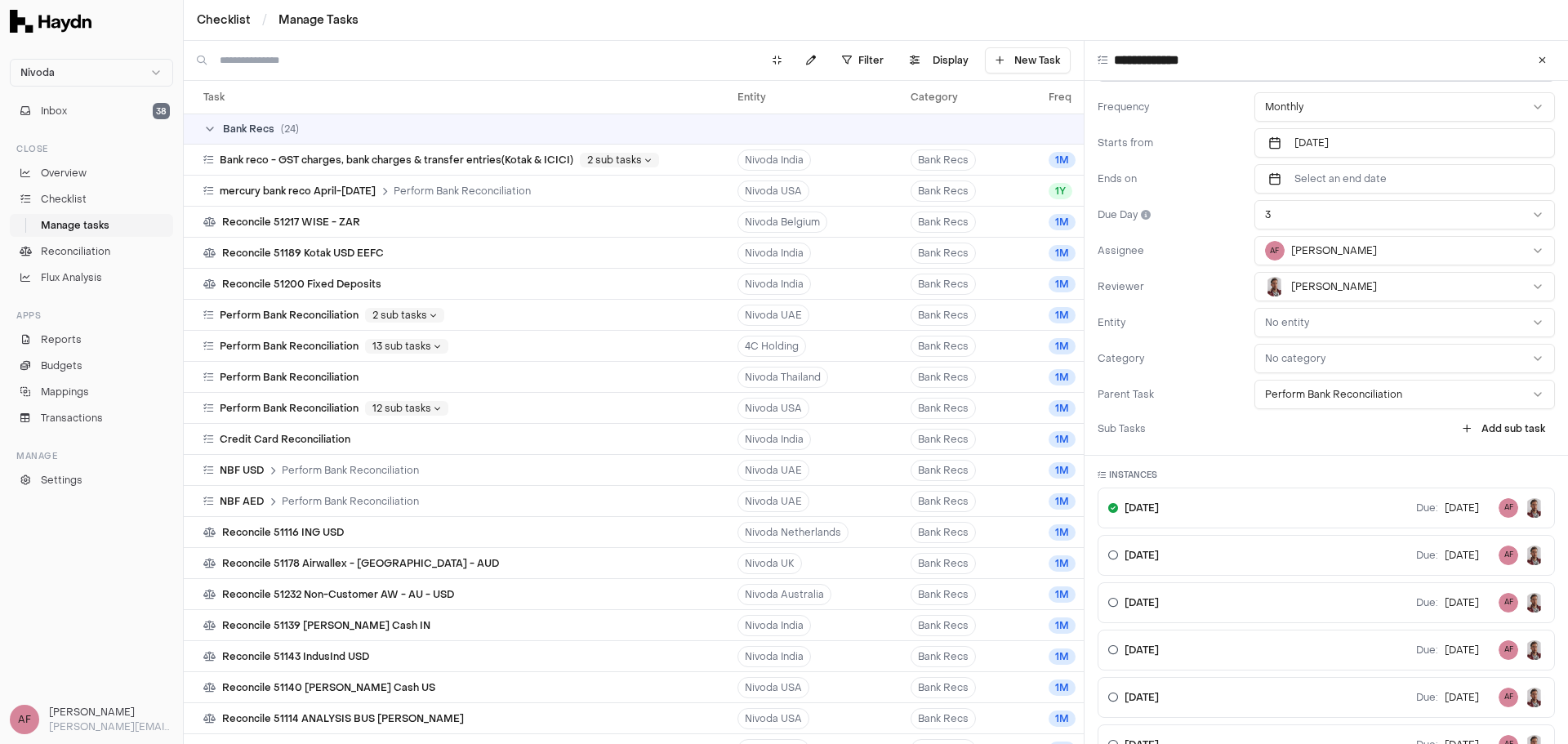
click at [1211, 169] on div "Frequency Monthly Starts from [DATE] Ends on Select an end date Due Day 3 Assig…" at bounding box center [1326, 250] width 458 height 317
type textarea "*"
